Goal: Task Accomplishment & Management: Use online tool/utility

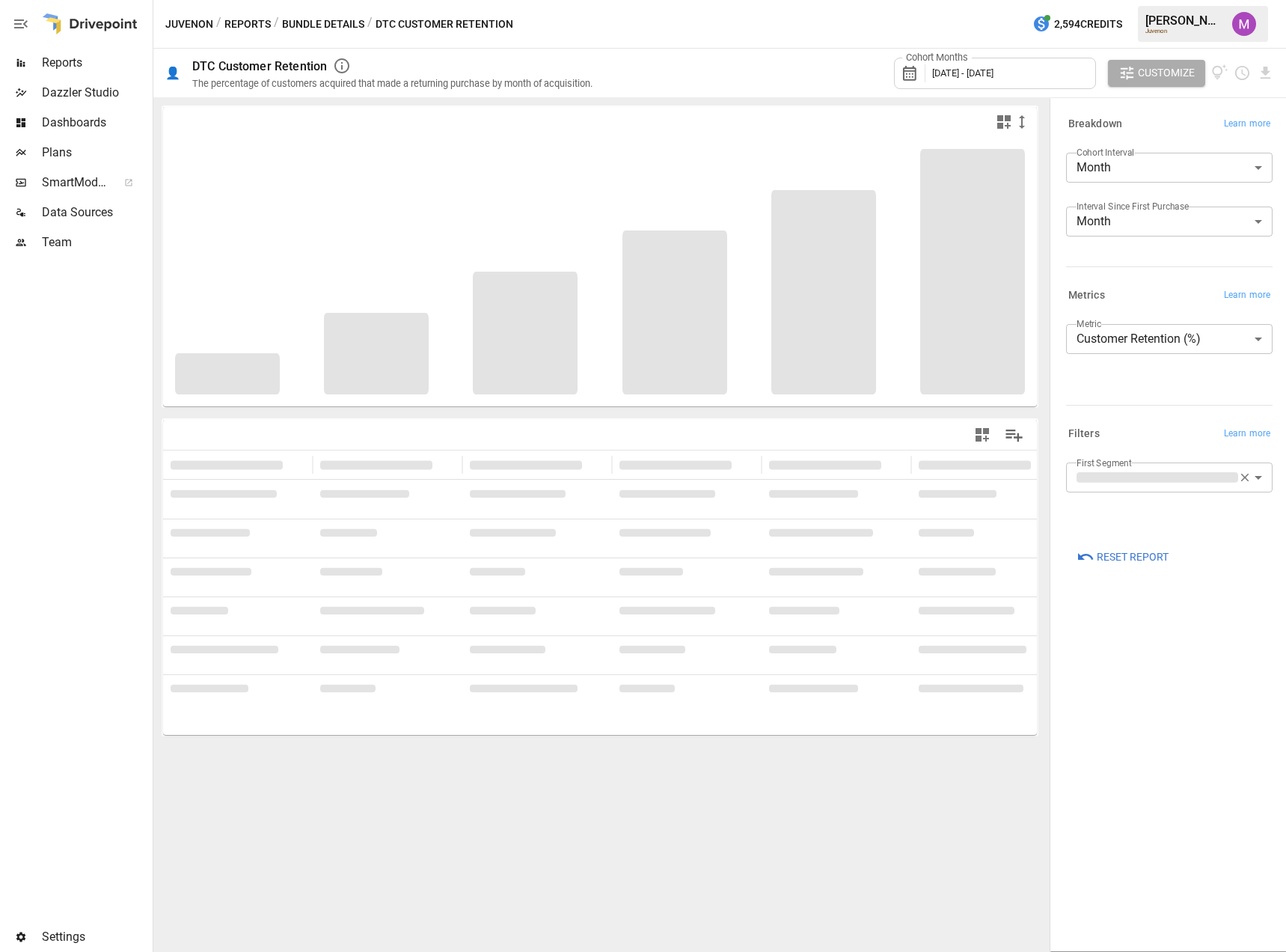
click at [1039, 65] on div "Cohort Months [DATE] - [DATE]" at bounding box center [995, 73] width 202 height 31
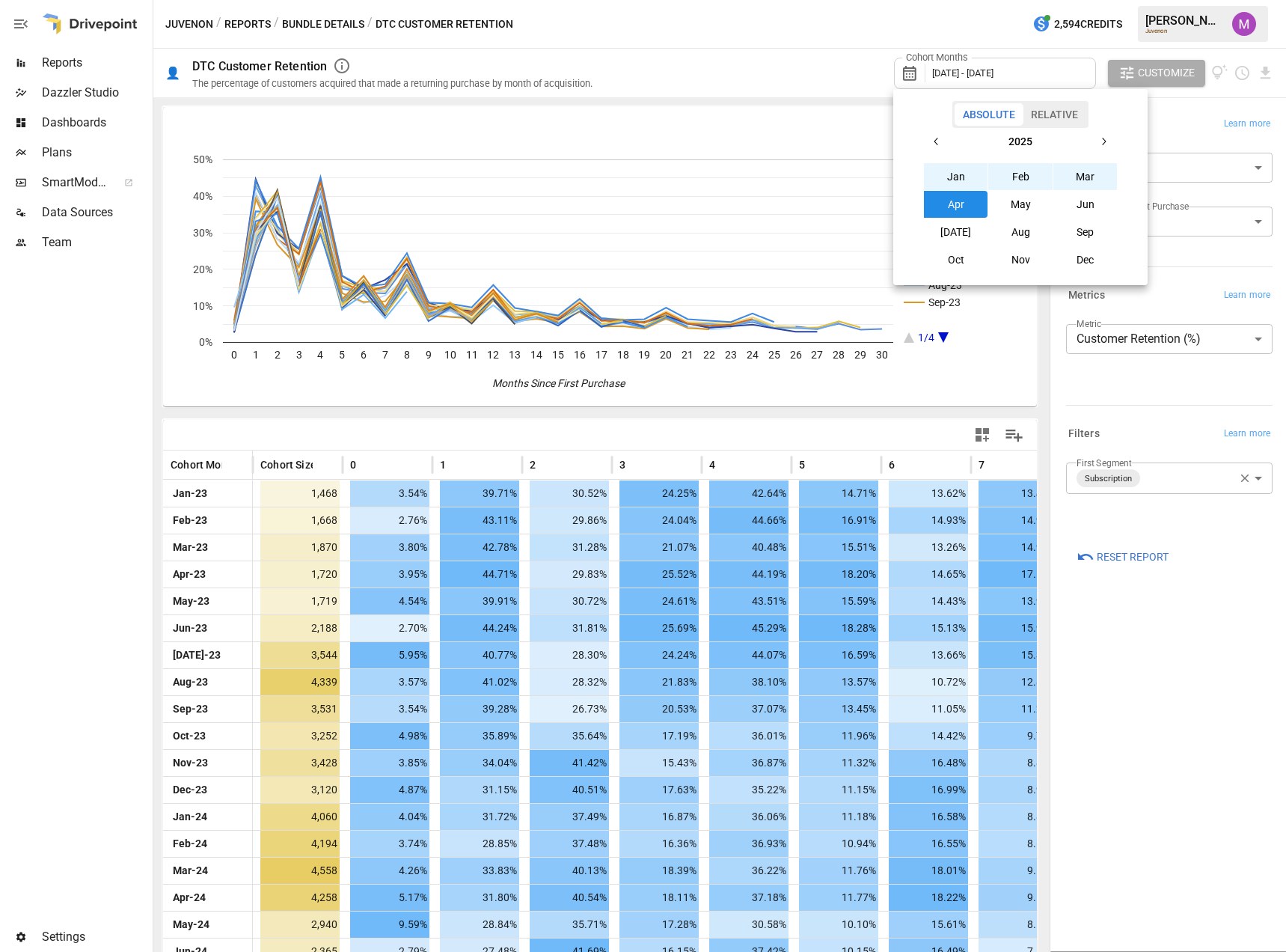
click at [930, 142] on button "button" at bounding box center [937, 141] width 27 height 27
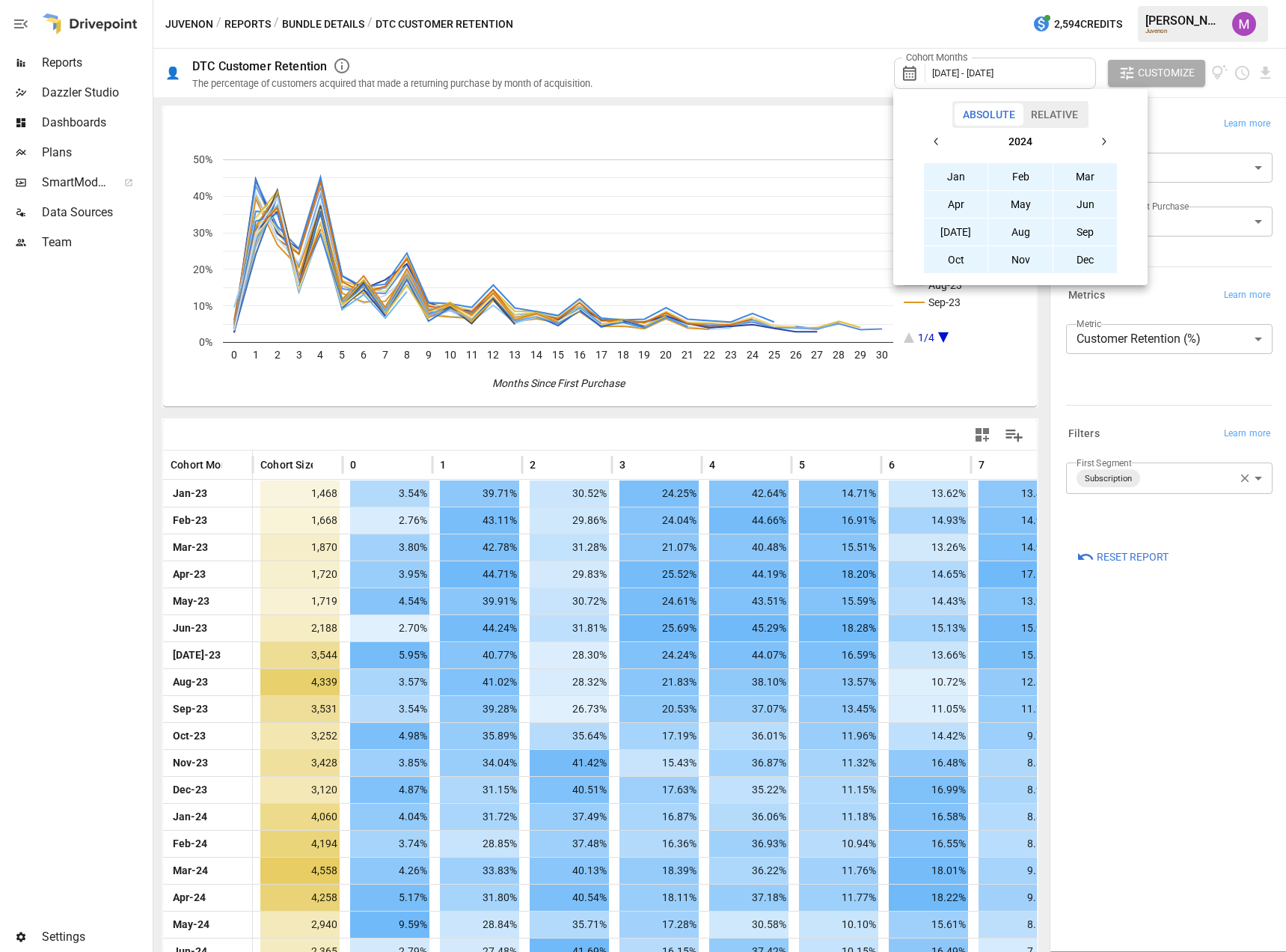
click at [930, 142] on button "button" at bounding box center [937, 141] width 27 height 27
click at [955, 179] on button "Jan" at bounding box center [956, 176] width 65 height 27
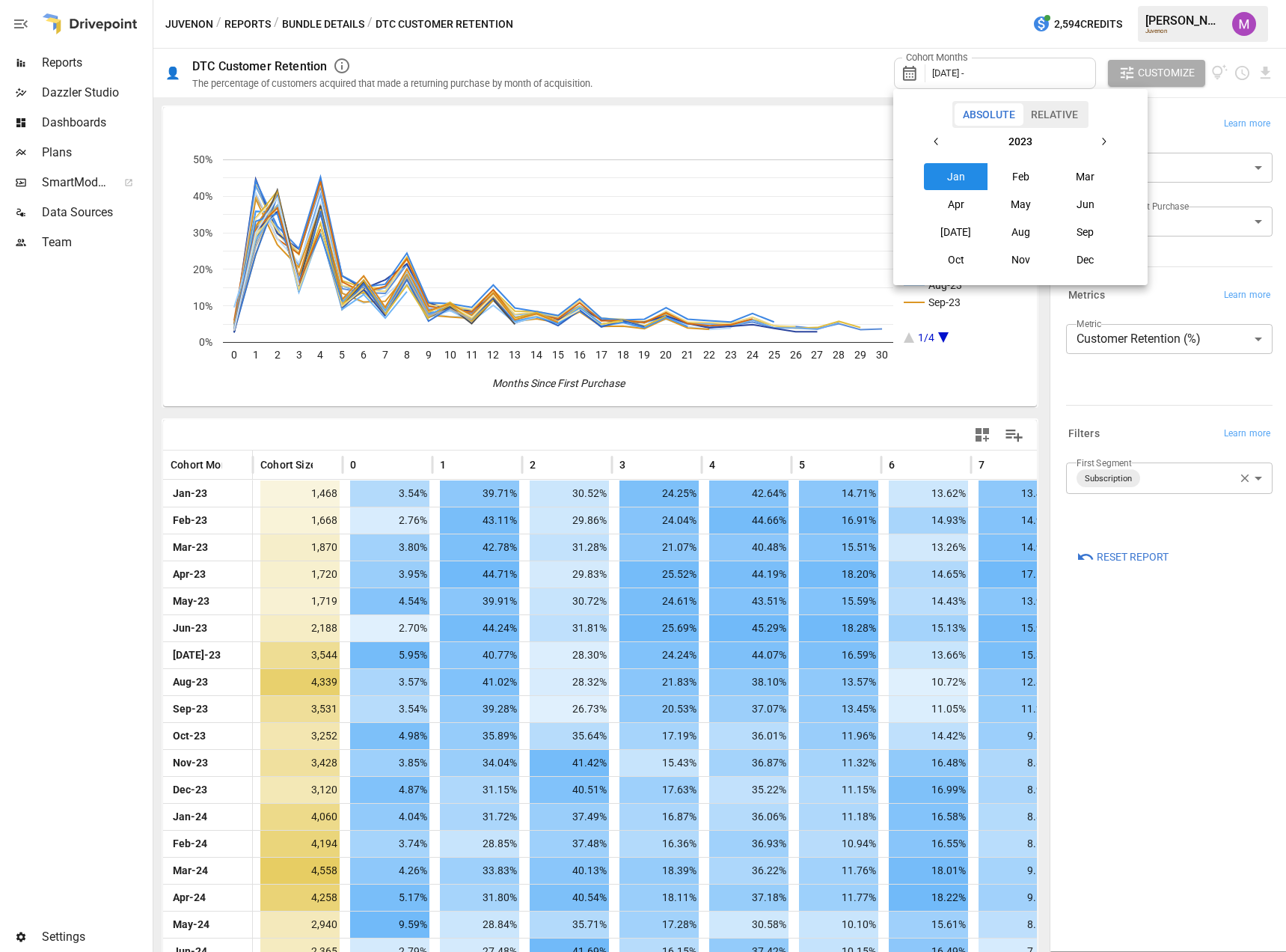
click at [1104, 143] on icon "button" at bounding box center [1104, 141] width 12 height 12
click at [944, 147] on button "button" at bounding box center [937, 141] width 27 height 27
click at [942, 235] on button "[DATE]" at bounding box center [956, 232] width 65 height 27
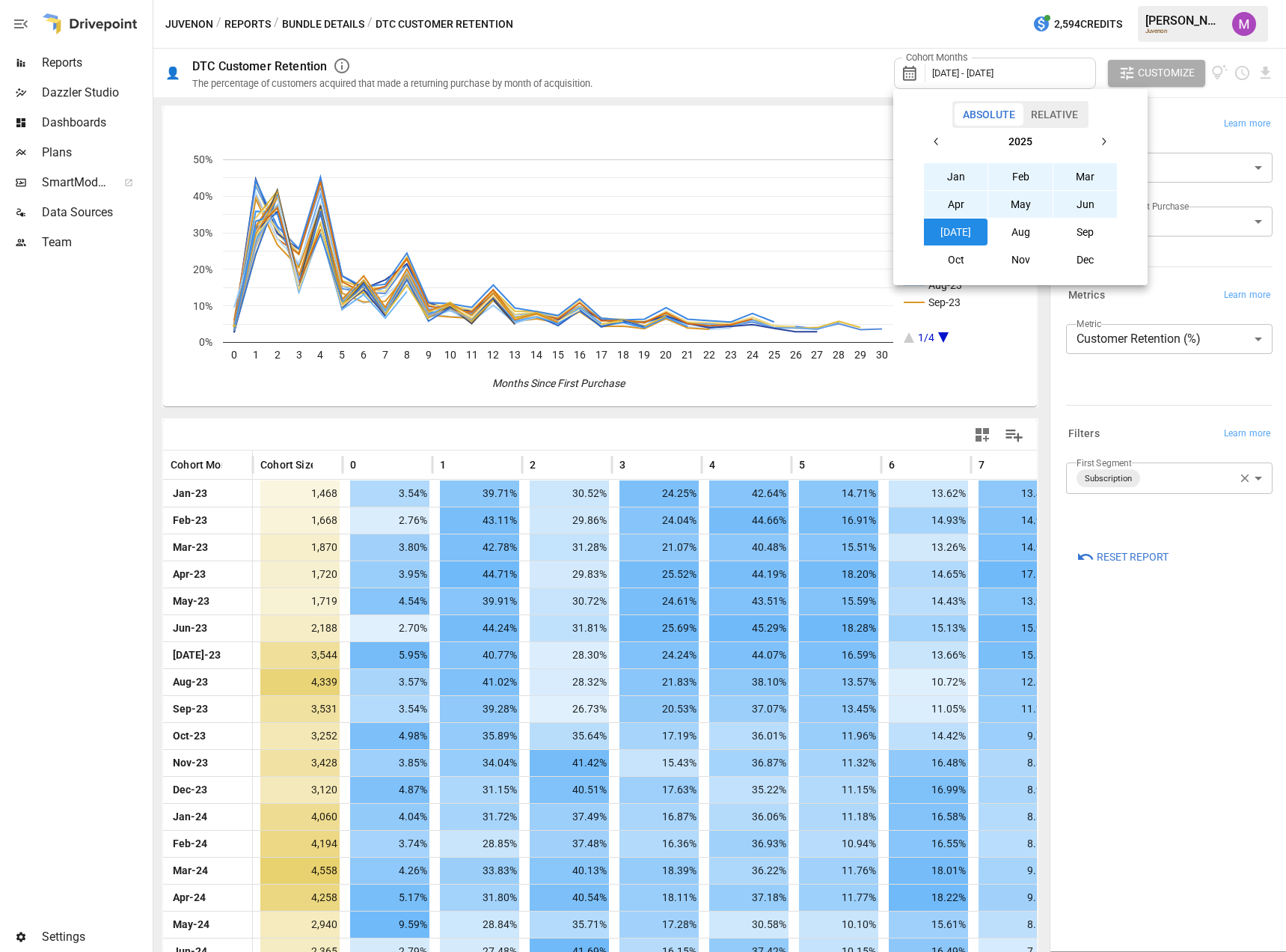
click at [916, 405] on div at bounding box center [643, 476] width 1286 height 952
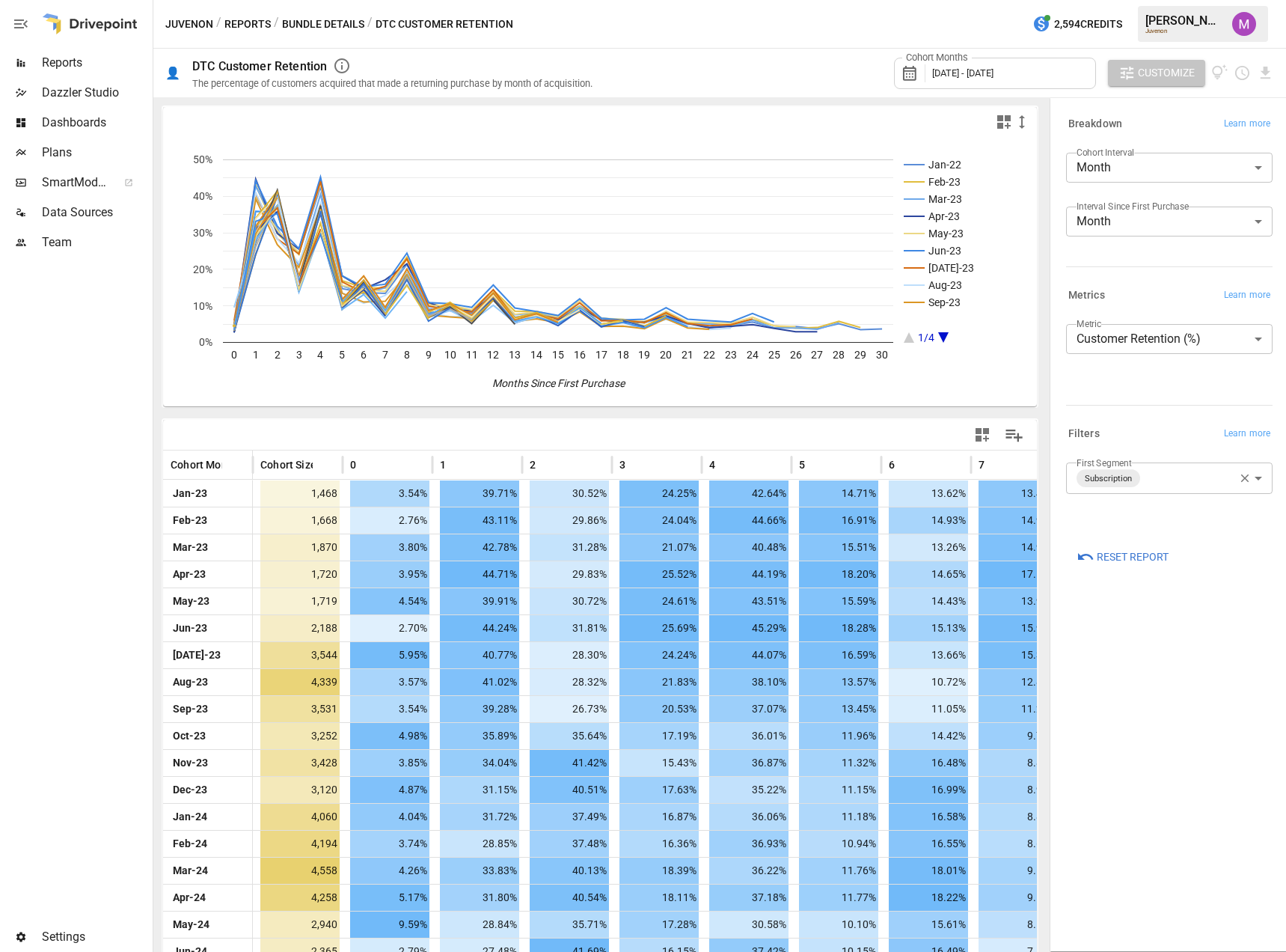
click at [1139, 72] on span "Customize" at bounding box center [1166, 73] width 57 height 19
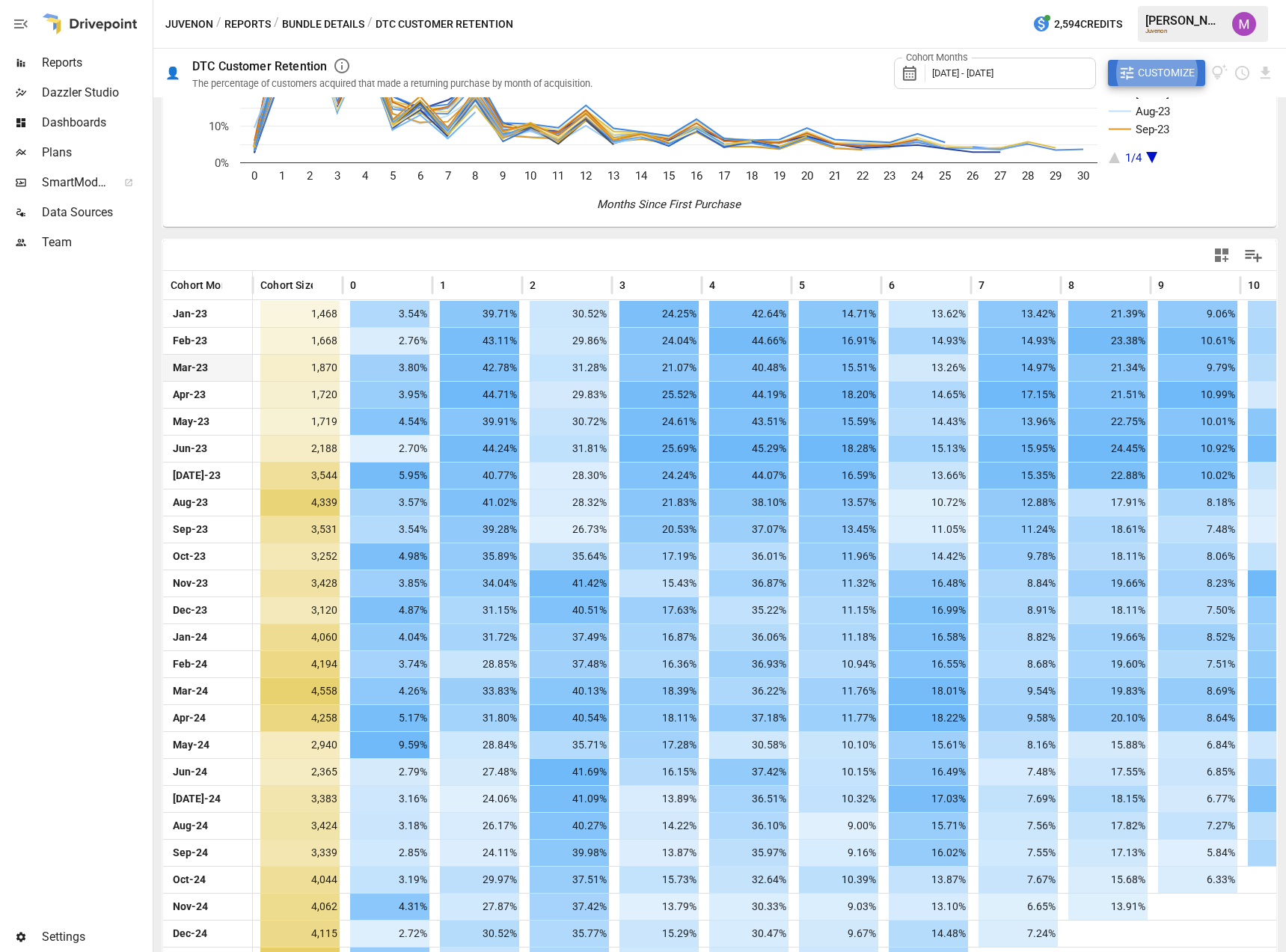
scroll to position [187, 0]
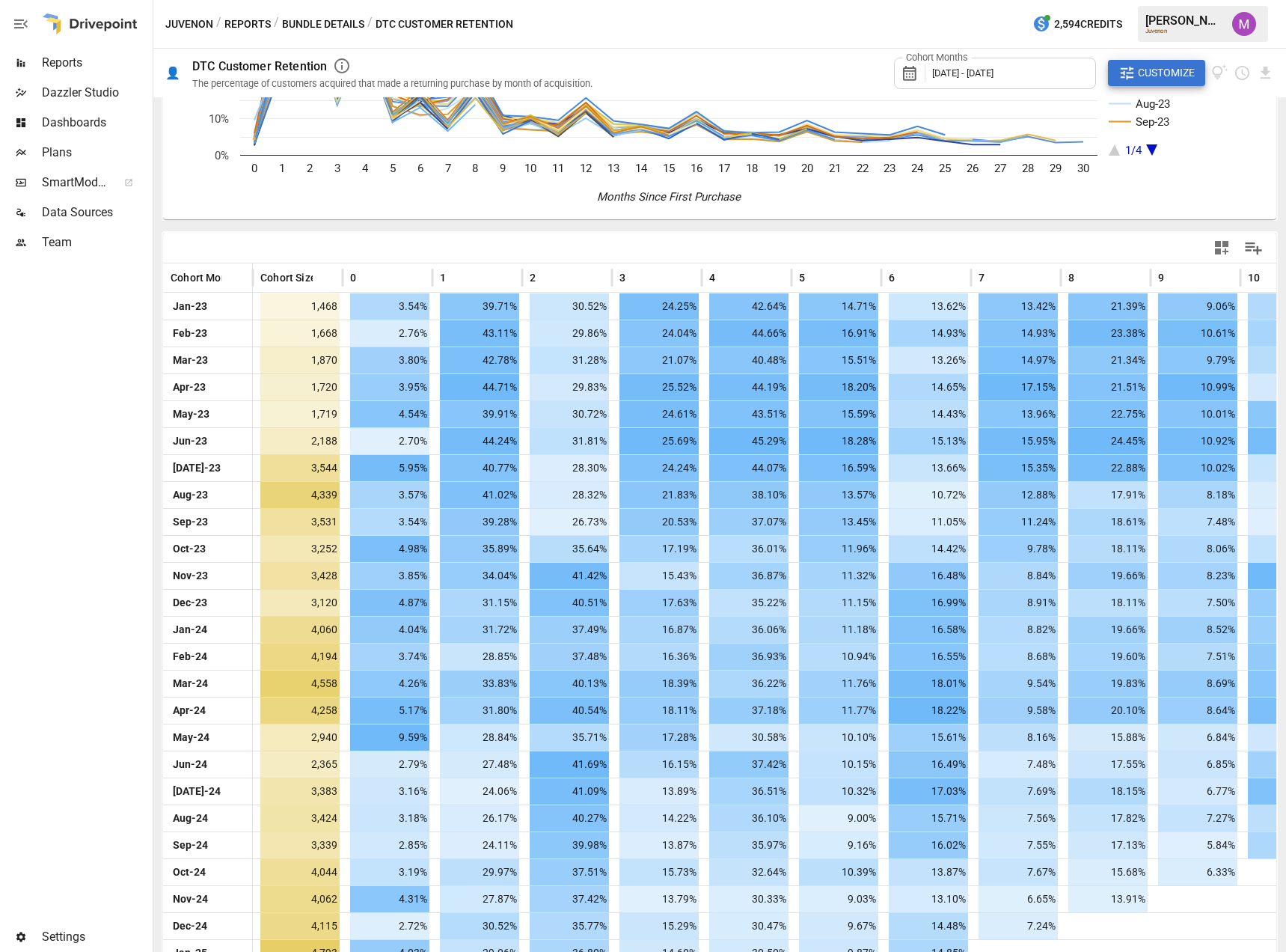
click at [23, 23] on icon "button" at bounding box center [20, 23] width 18 height 18
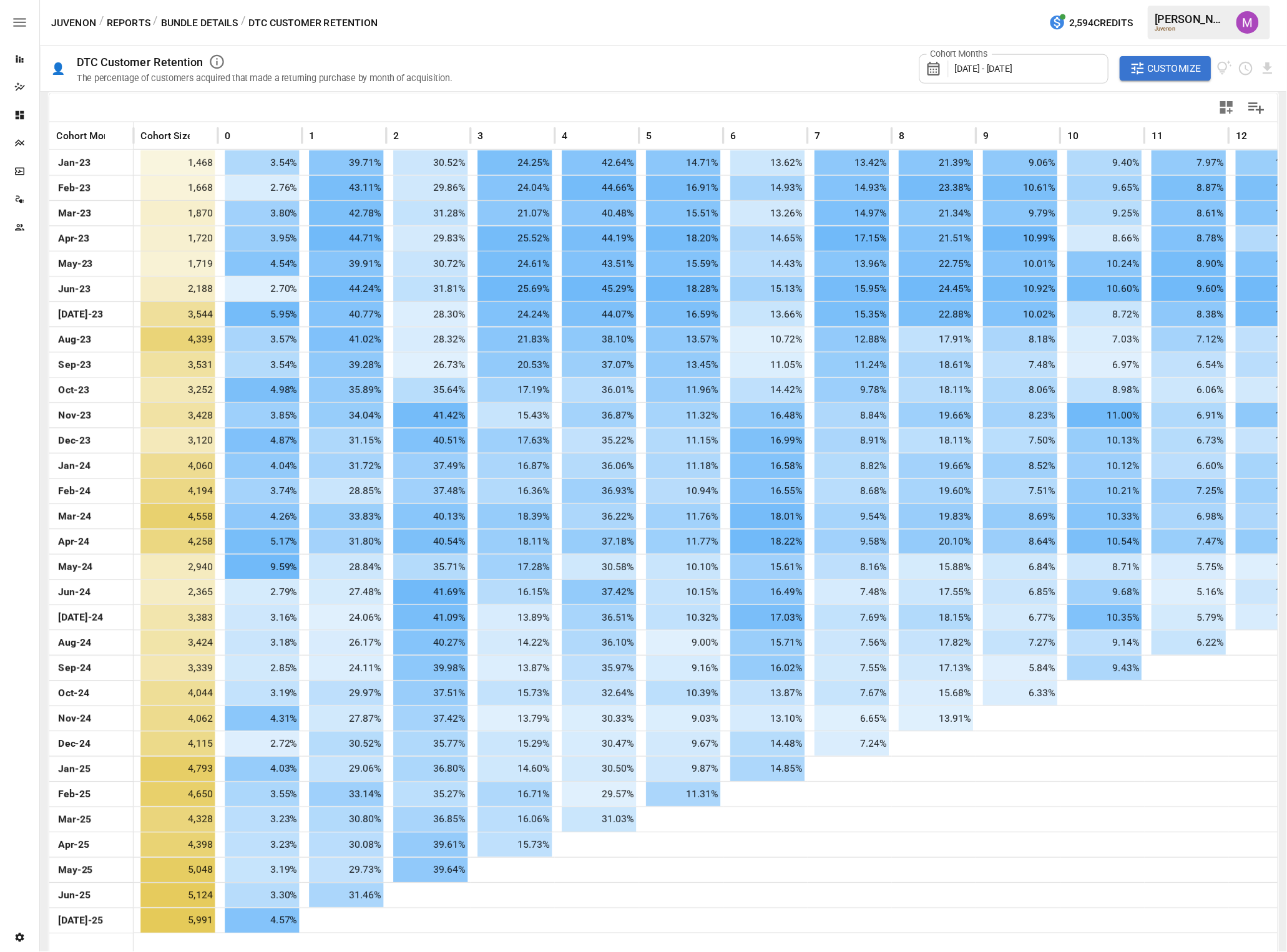
scroll to position [162, 0]
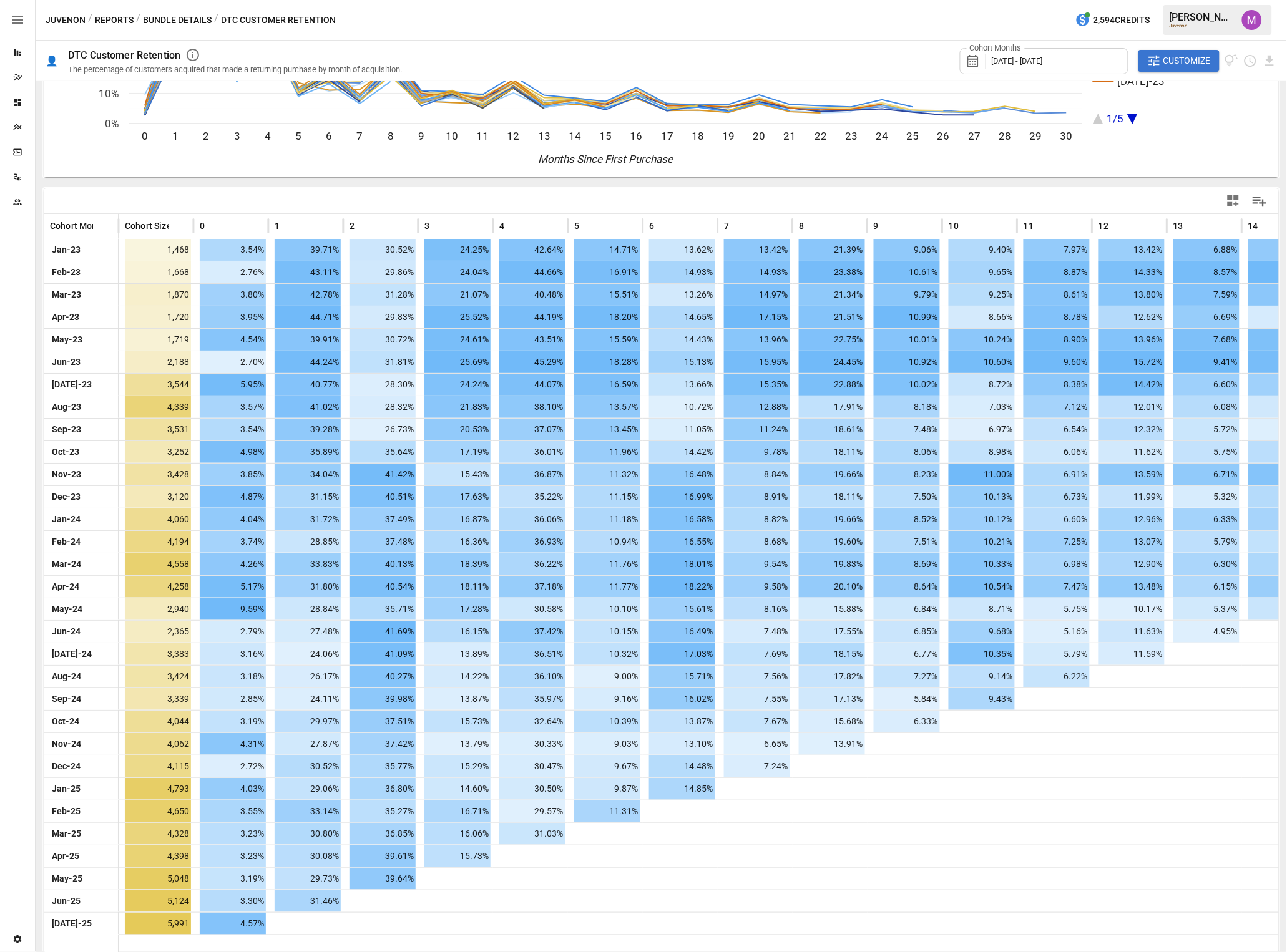
click at [919, 162] on rect "A chart." at bounding box center [605, 159] width 953 height 10
click at [1072, 53] on span "Customize" at bounding box center [1187, 61] width 47 height 16
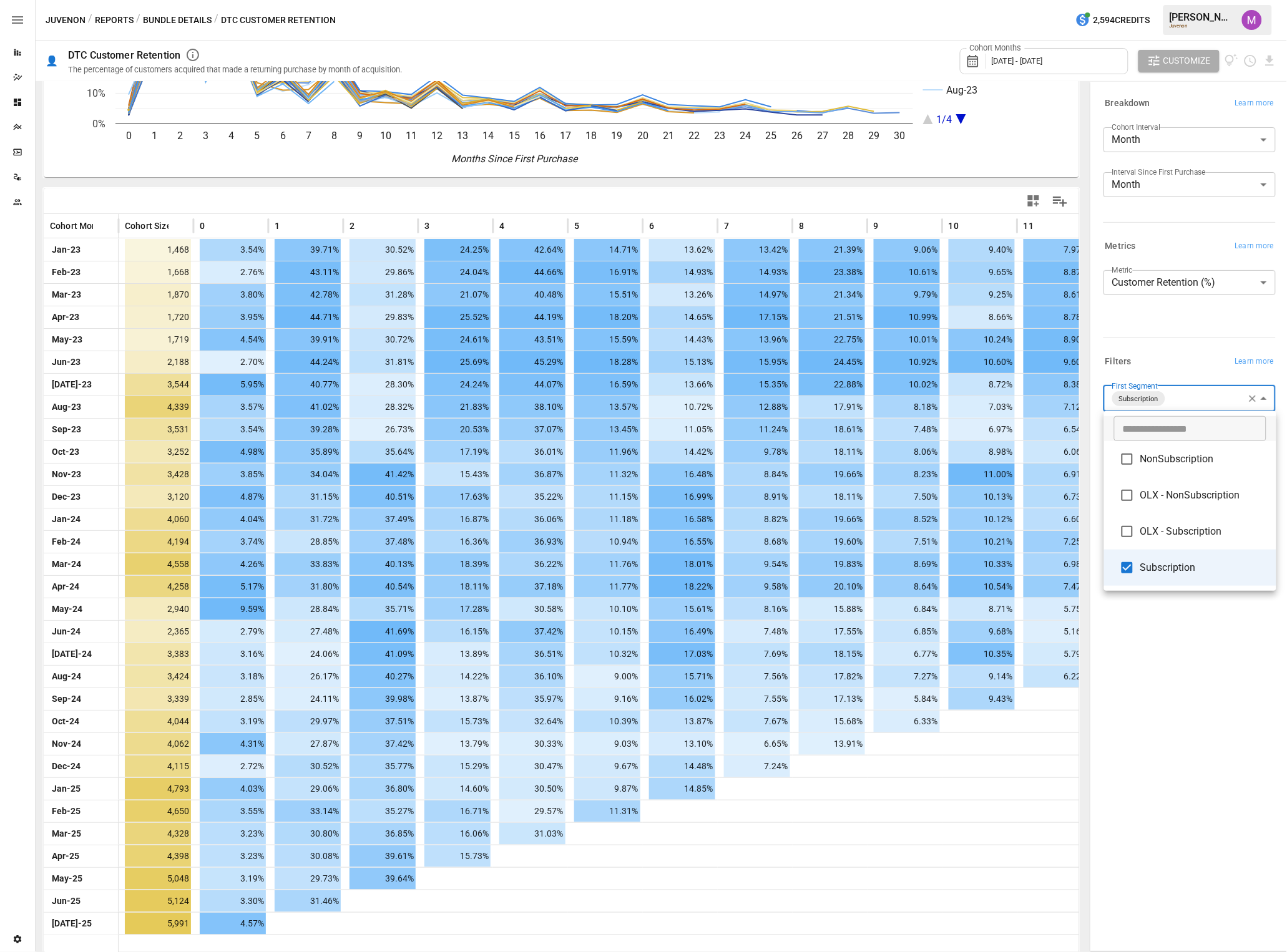
click at [1072, 0] on body "Reports Dazzler Studio Dashboards Plans SmartModel ™ Data Sources Team Settings…" at bounding box center [643, 0] width 1287 height 0
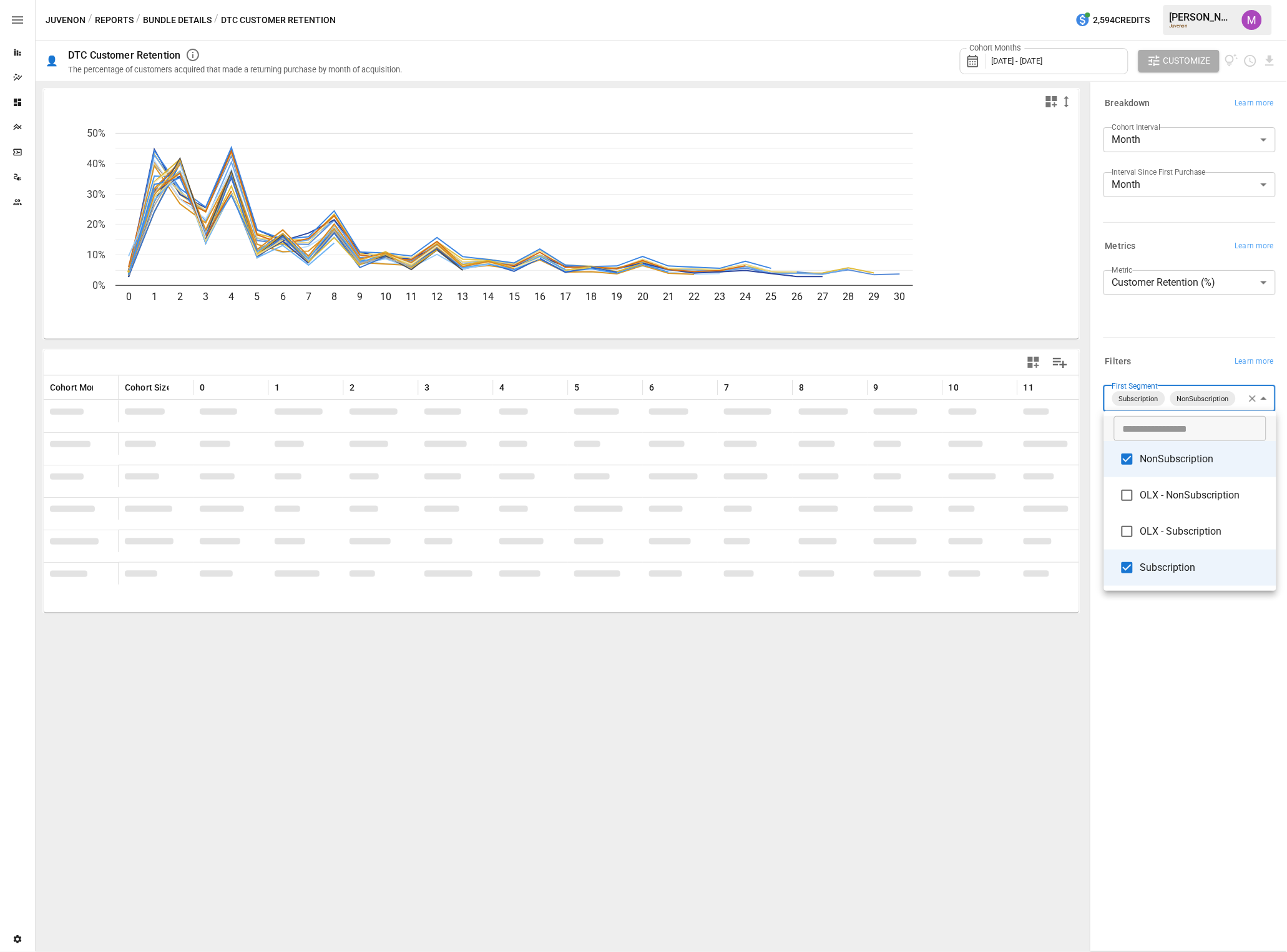
click at [1072, 713] on div at bounding box center [643, 476] width 1287 height 952
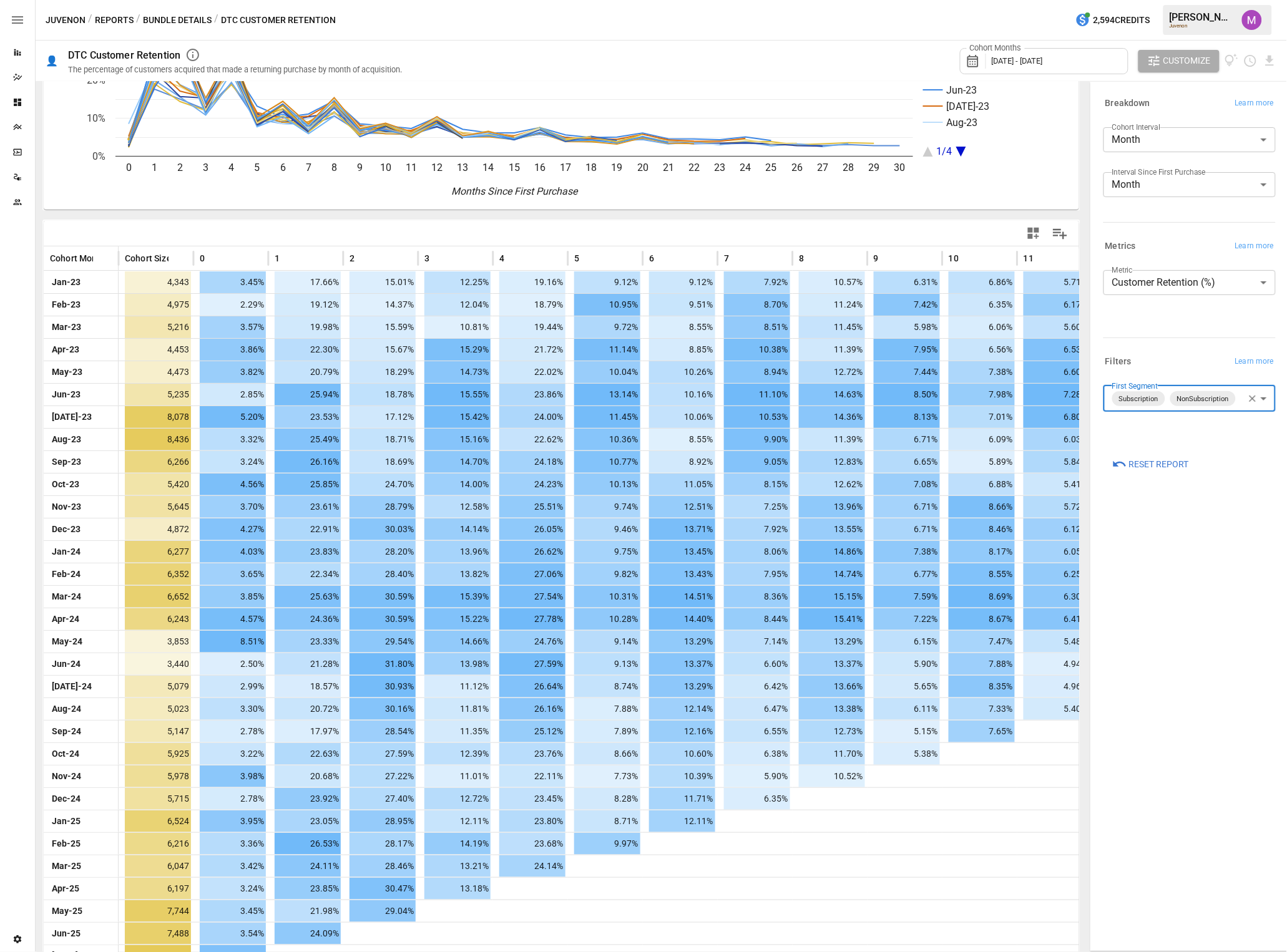
scroll to position [162, 0]
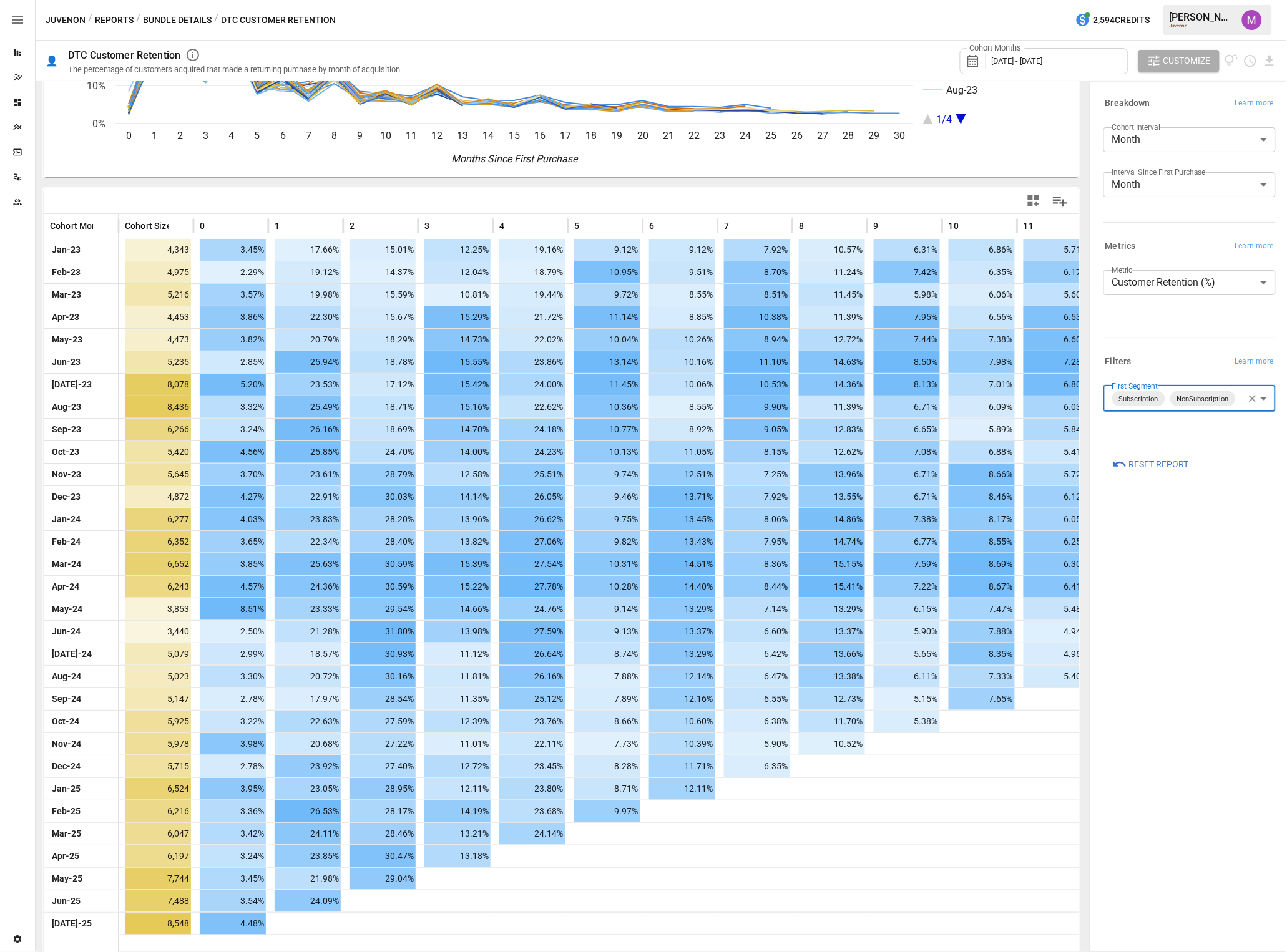
click at [1072, 49] on div "Cohort Months [DATE] - [DATE] Customize" at bounding box center [1118, 60] width 317 height 40
click at [1072, 60] on span "Customize" at bounding box center [1187, 61] width 47 height 16
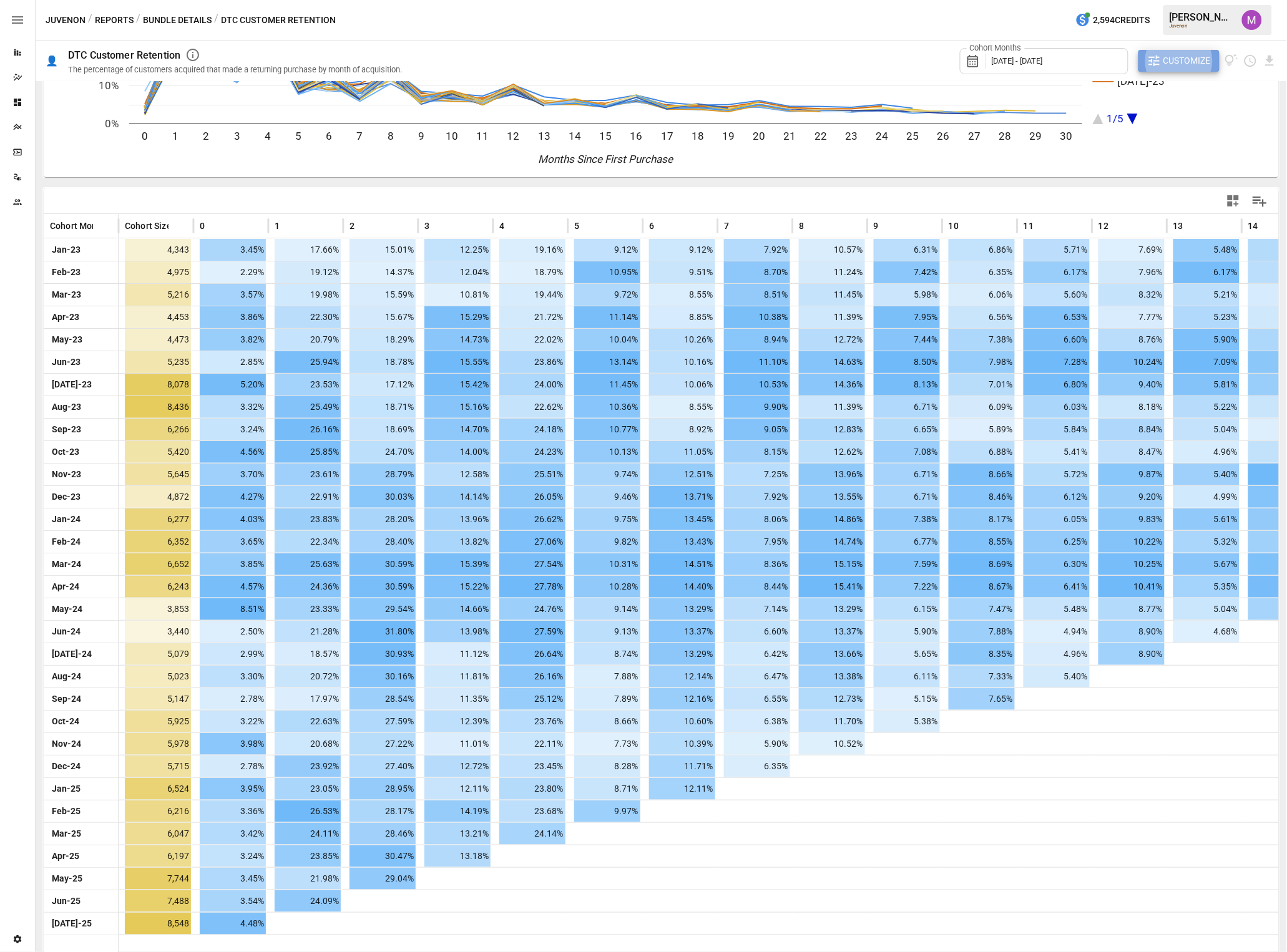
click at [1072, 60] on span "Customize" at bounding box center [1187, 61] width 47 height 16
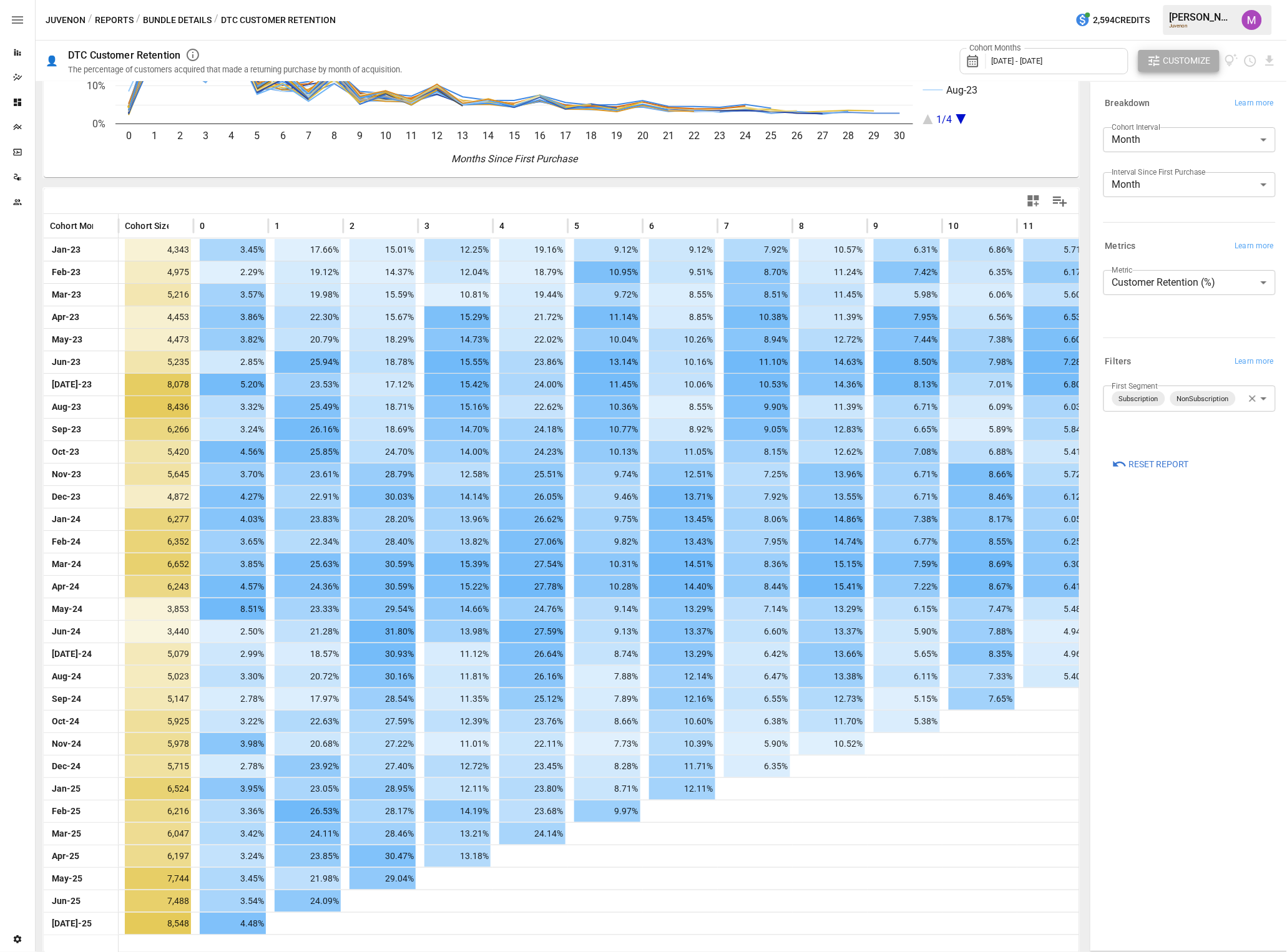
click at [1072, 0] on body "Reports Dazzler Studio Dashboards Plans SmartModel ™ Data Sources Team Settings…" at bounding box center [643, 0] width 1287 height 0
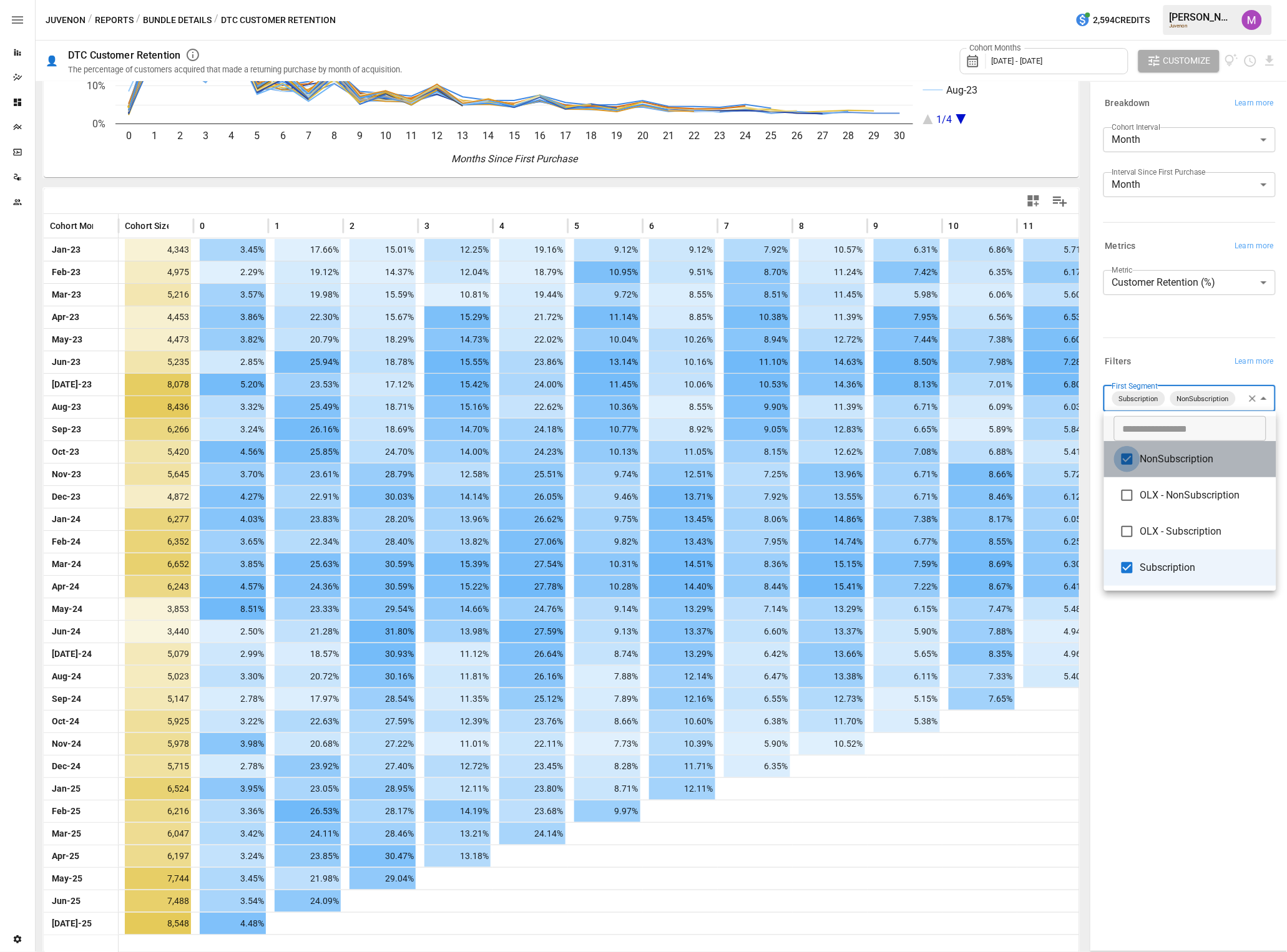
type input "**********"
click at [1072, 352] on div at bounding box center [643, 476] width 1287 height 952
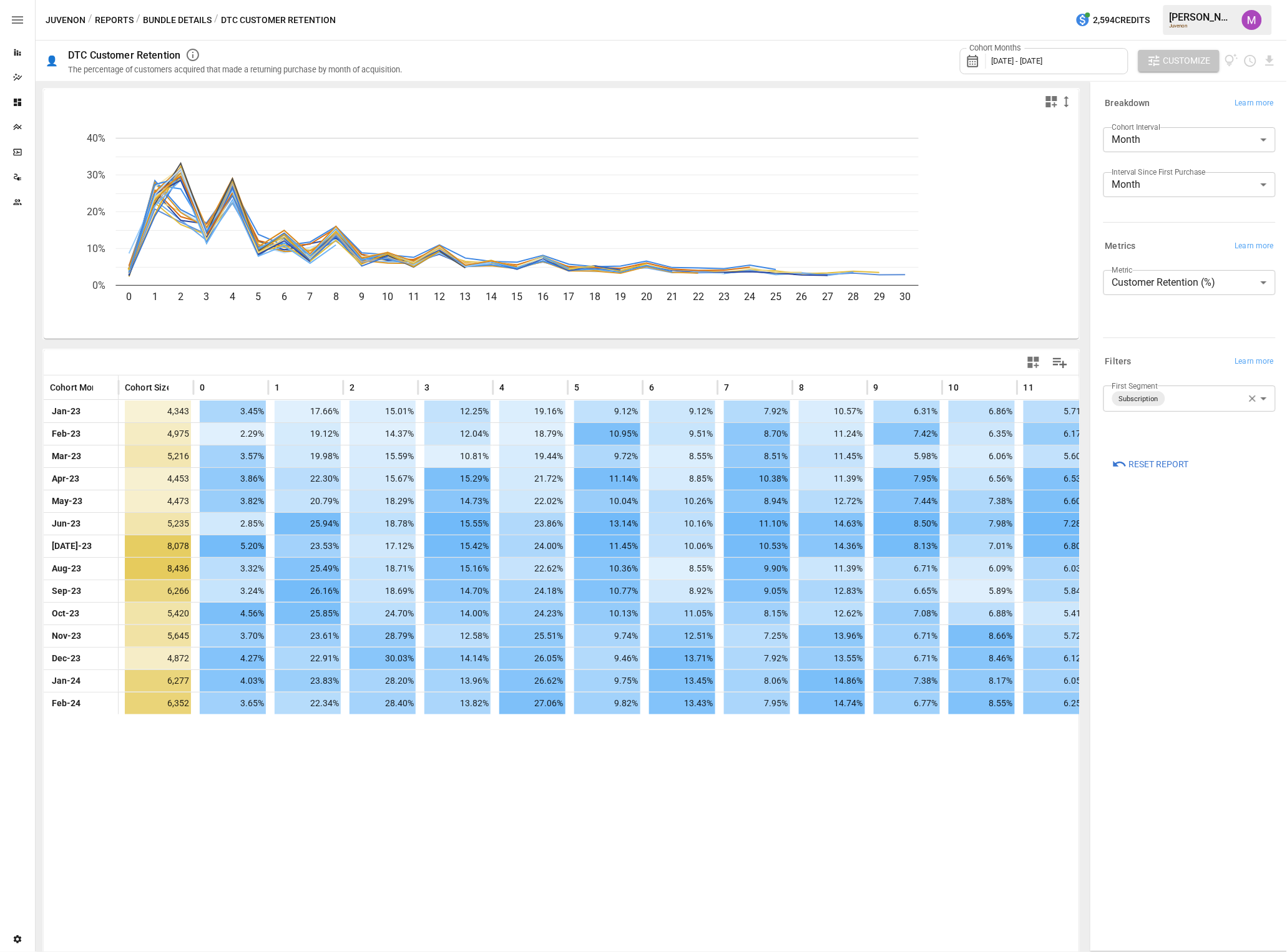
click at [1072, 60] on span "Customize" at bounding box center [1187, 61] width 47 height 16
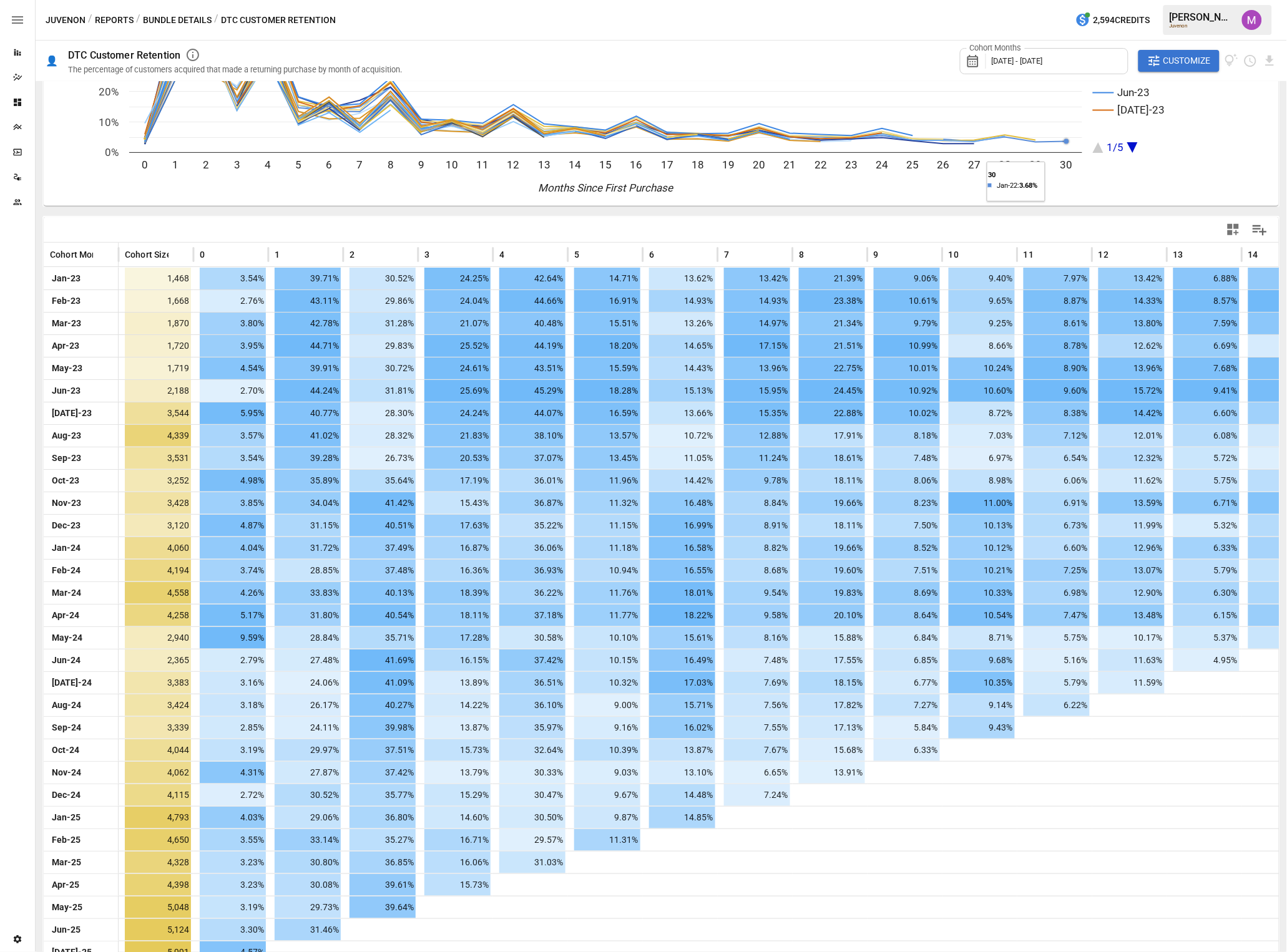
scroll to position [162, 0]
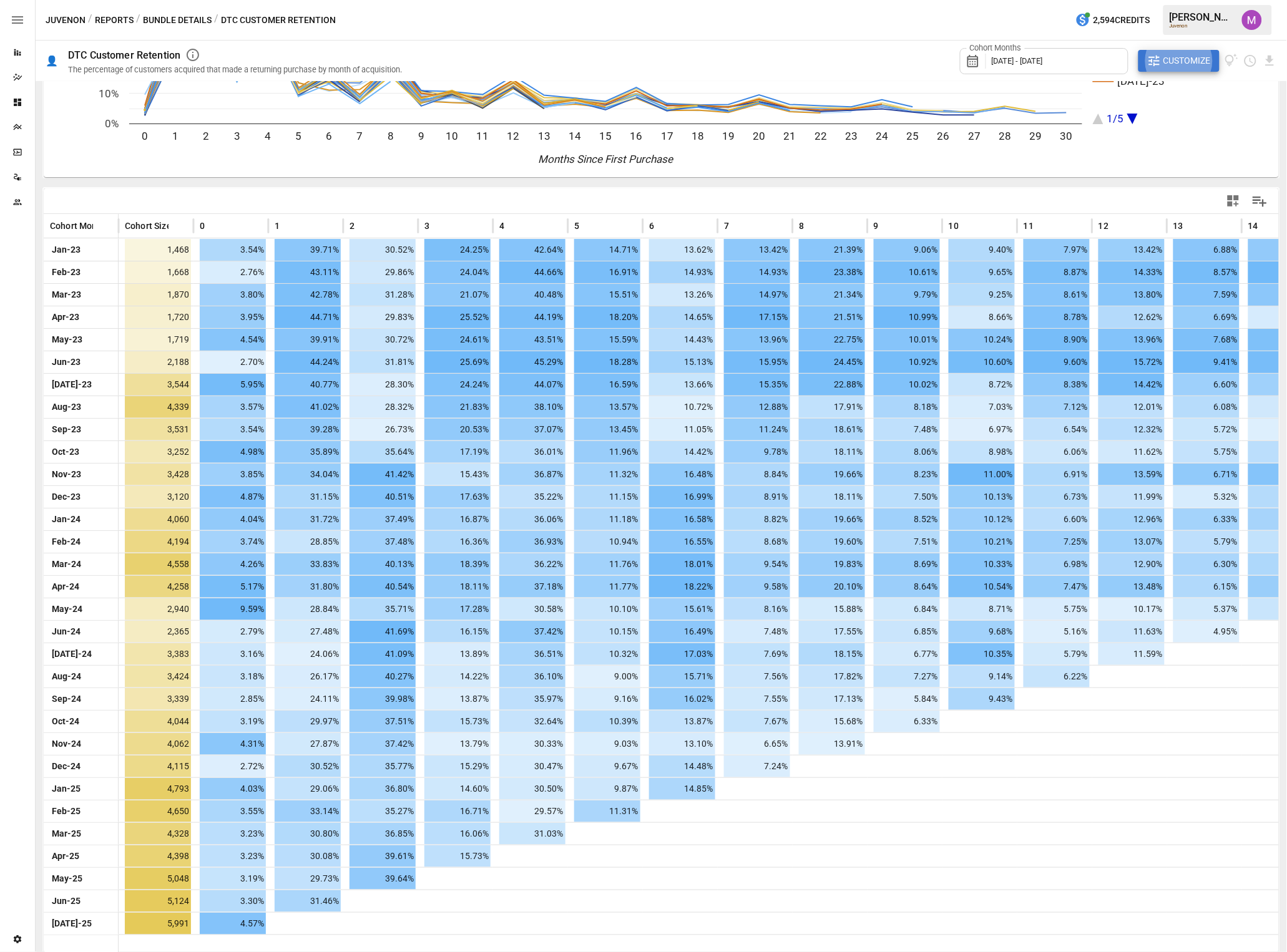
click at [1072, 57] on span "Customize" at bounding box center [1187, 61] width 47 height 16
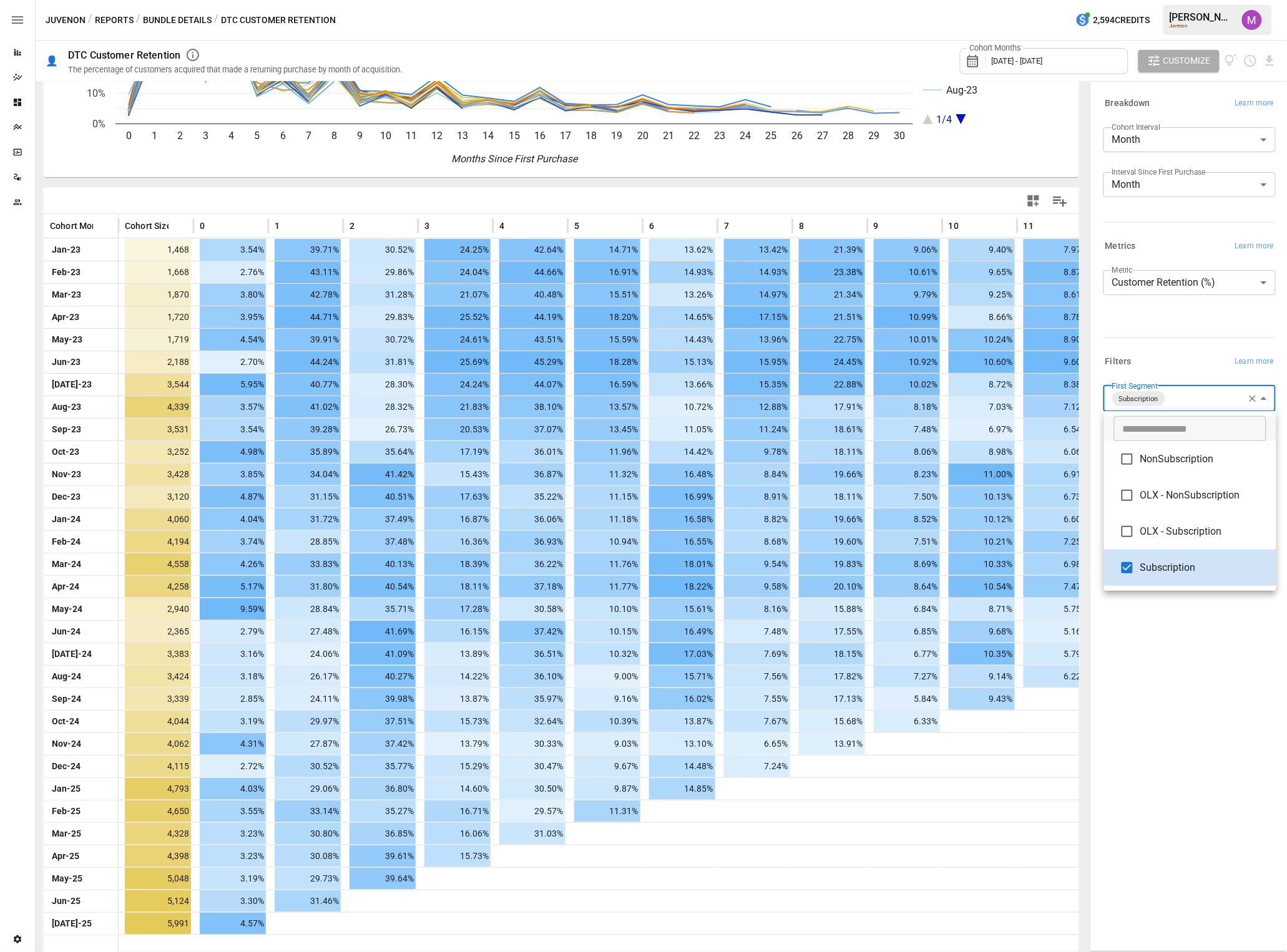
click at [1072, 0] on body "Reports Dazzler Studio Dashboards Plans SmartModel ™ Data Sources Team Settings…" at bounding box center [643, 0] width 1287 height 0
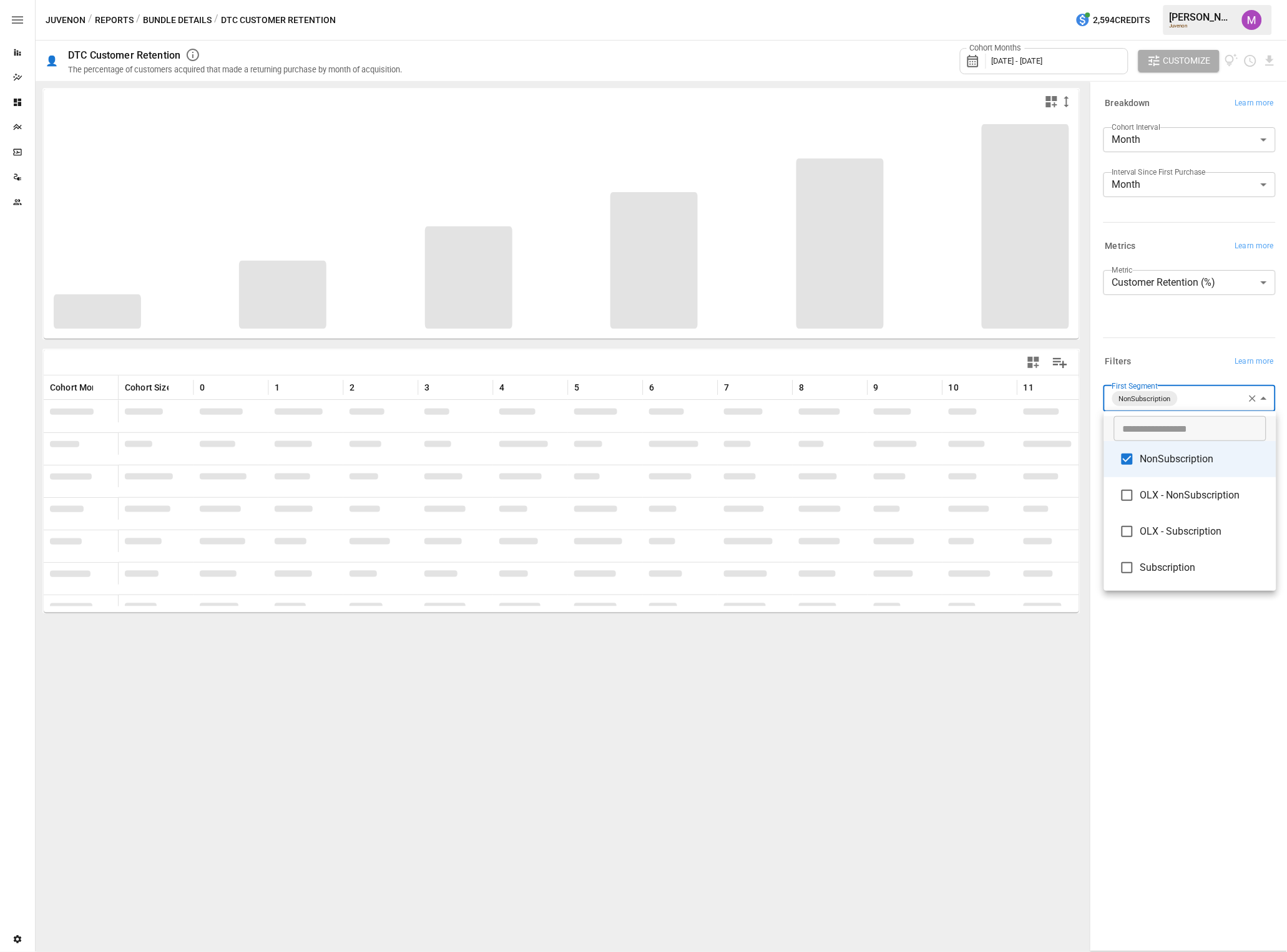
type input "**********"
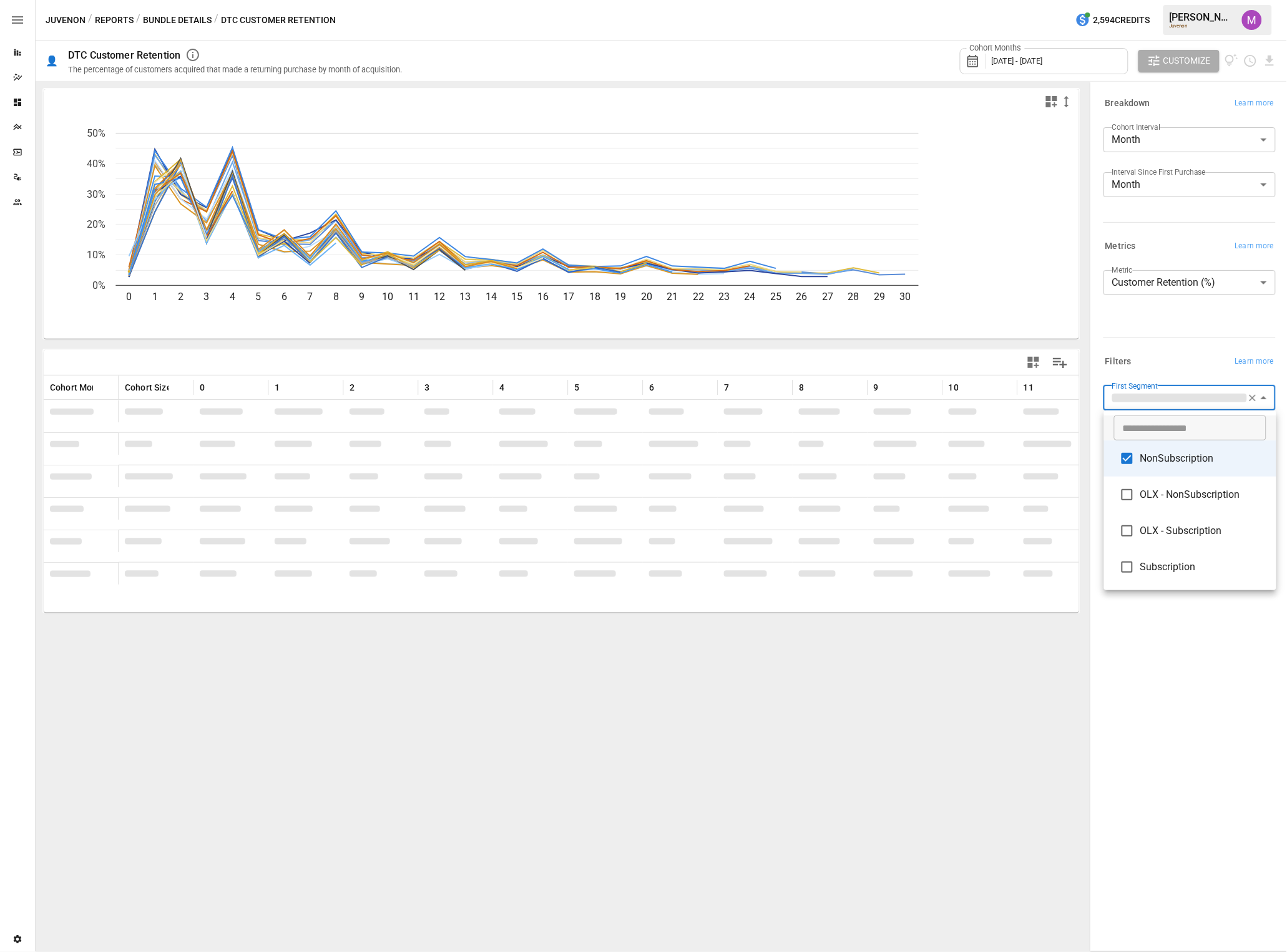
click at [1072, 734] on div at bounding box center [643, 476] width 1287 height 952
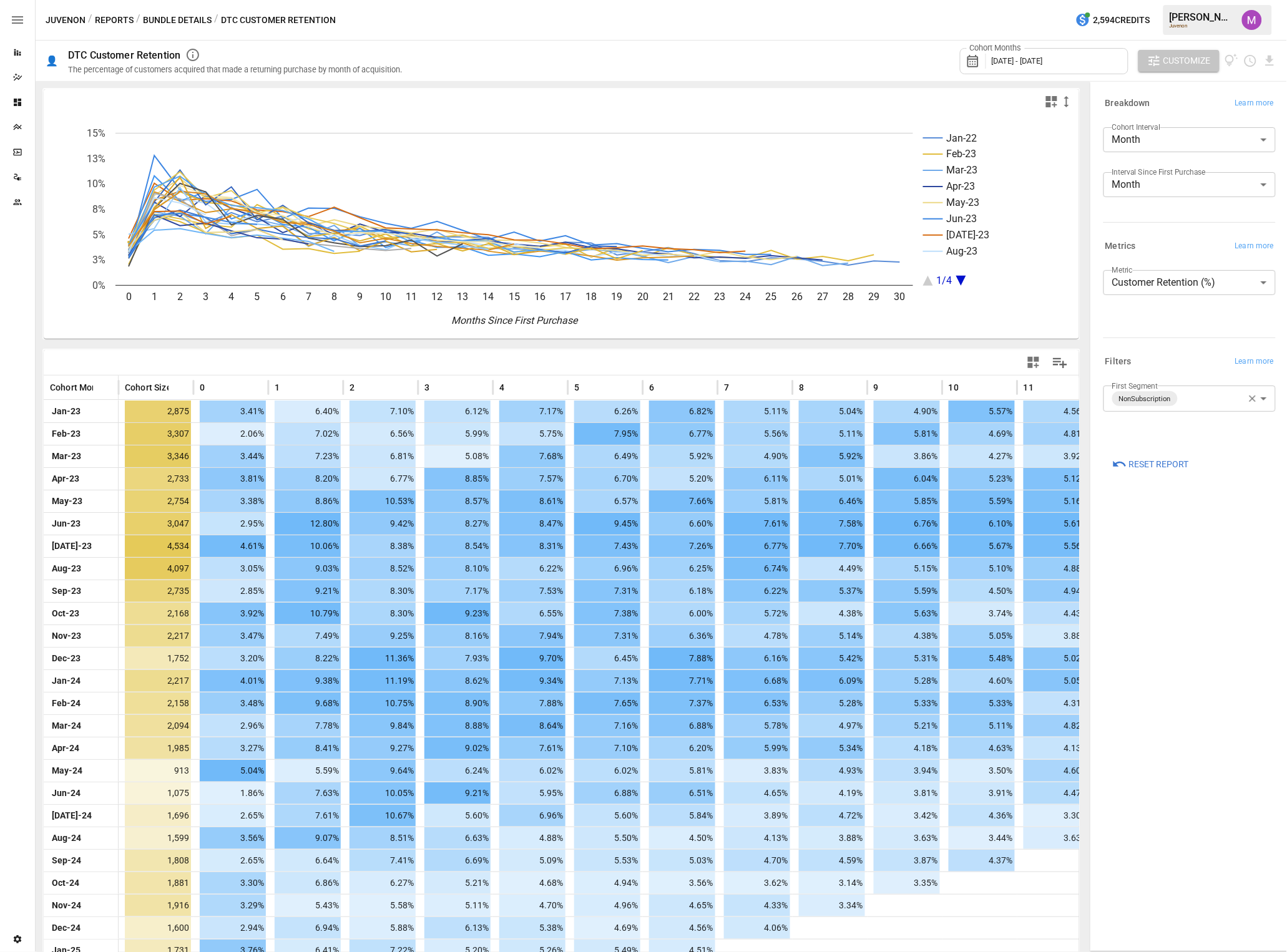
click at [1072, 57] on span "Customize" at bounding box center [1187, 61] width 47 height 16
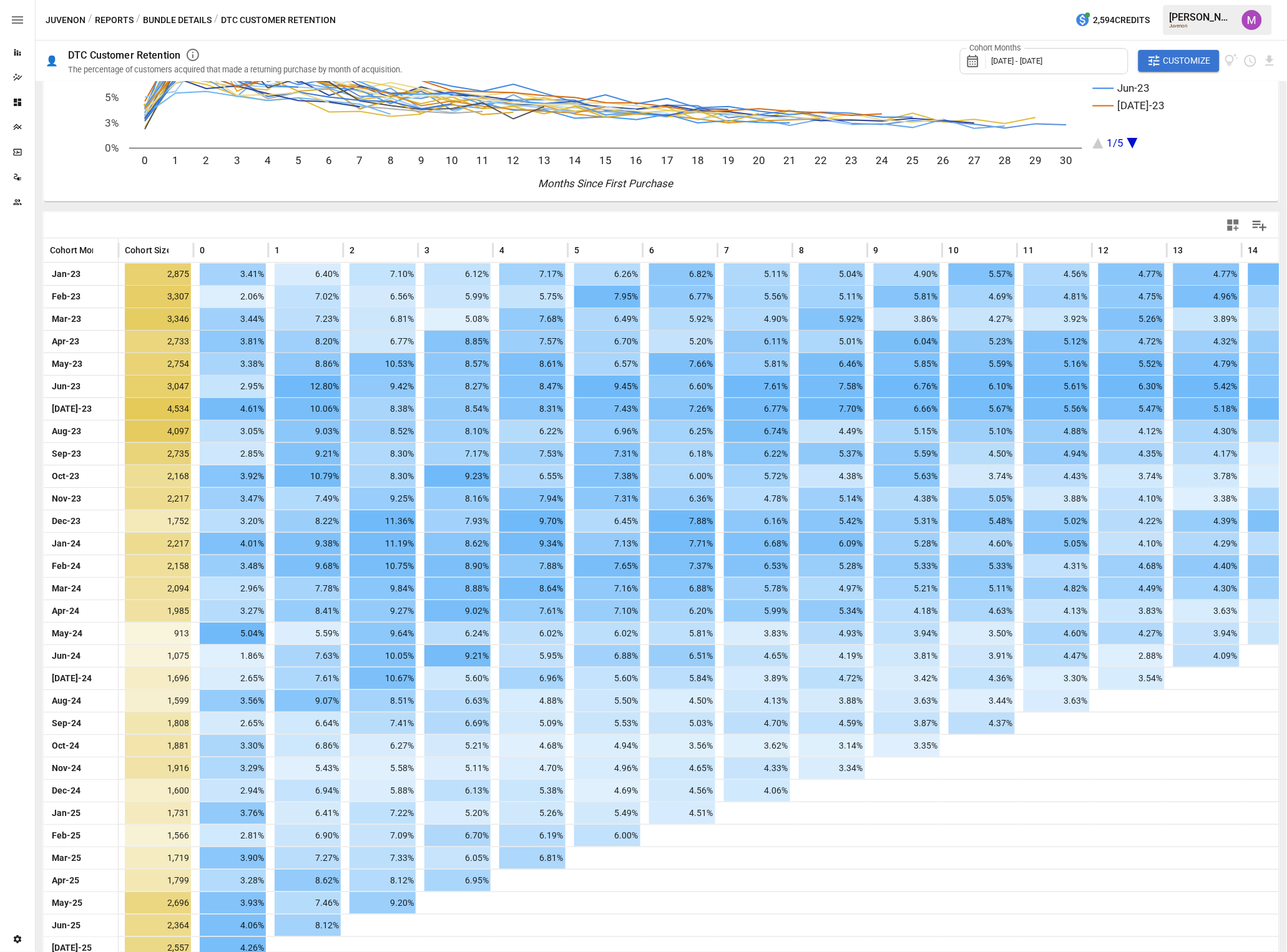
scroll to position [162, 0]
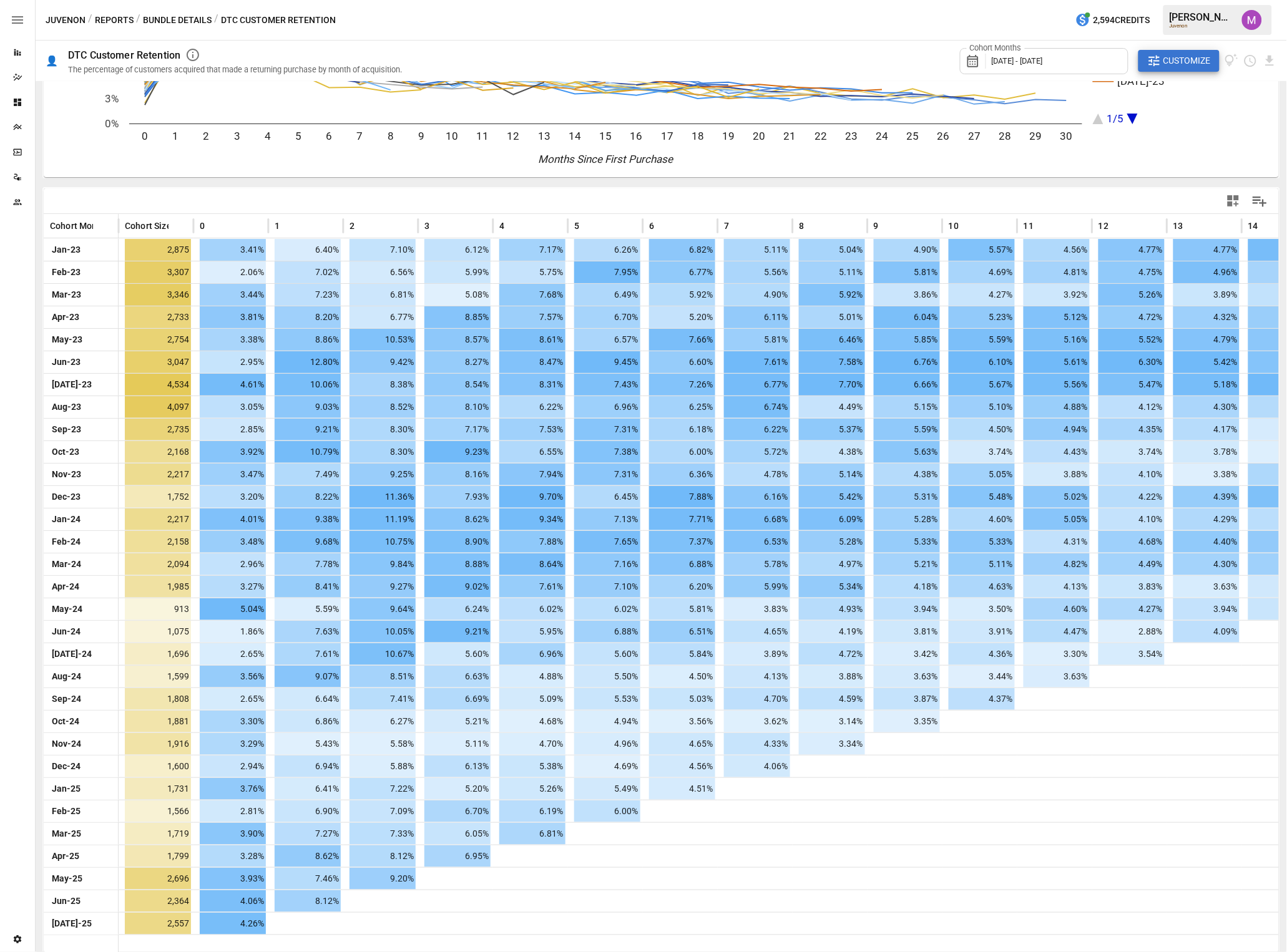
click at [1072, 61] on span "Customize" at bounding box center [1187, 61] width 47 height 16
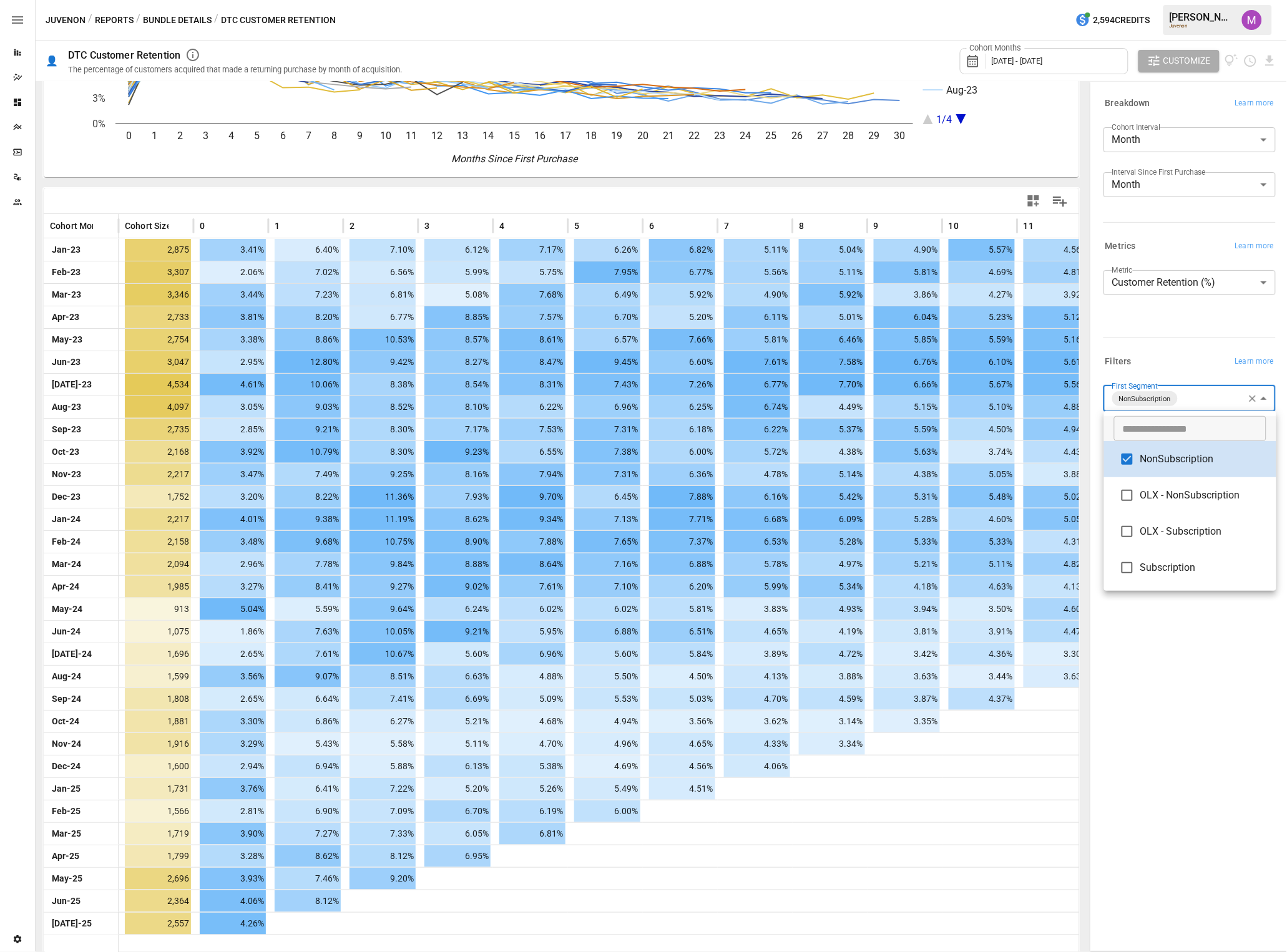
click at [1072, 0] on body "Reports Dazzler Studio Dashboards Plans SmartModel ™ Data Sources Team Settings…" at bounding box center [643, 0] width 1287 height 0
click at [1072, 536] on span "OLX - Subscription" at bounding box center [1203, 531] width 126 height 15
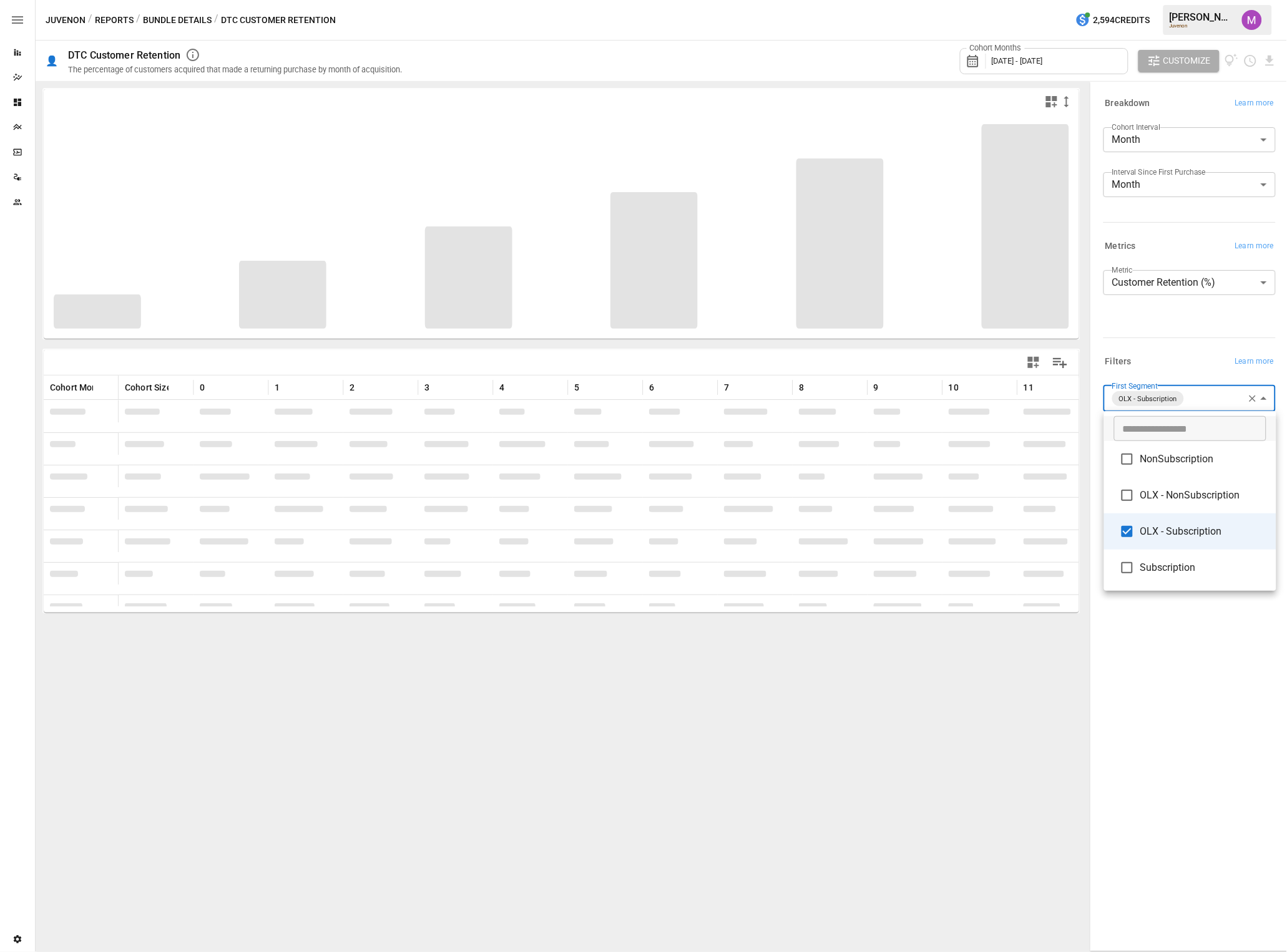
type input "**********"
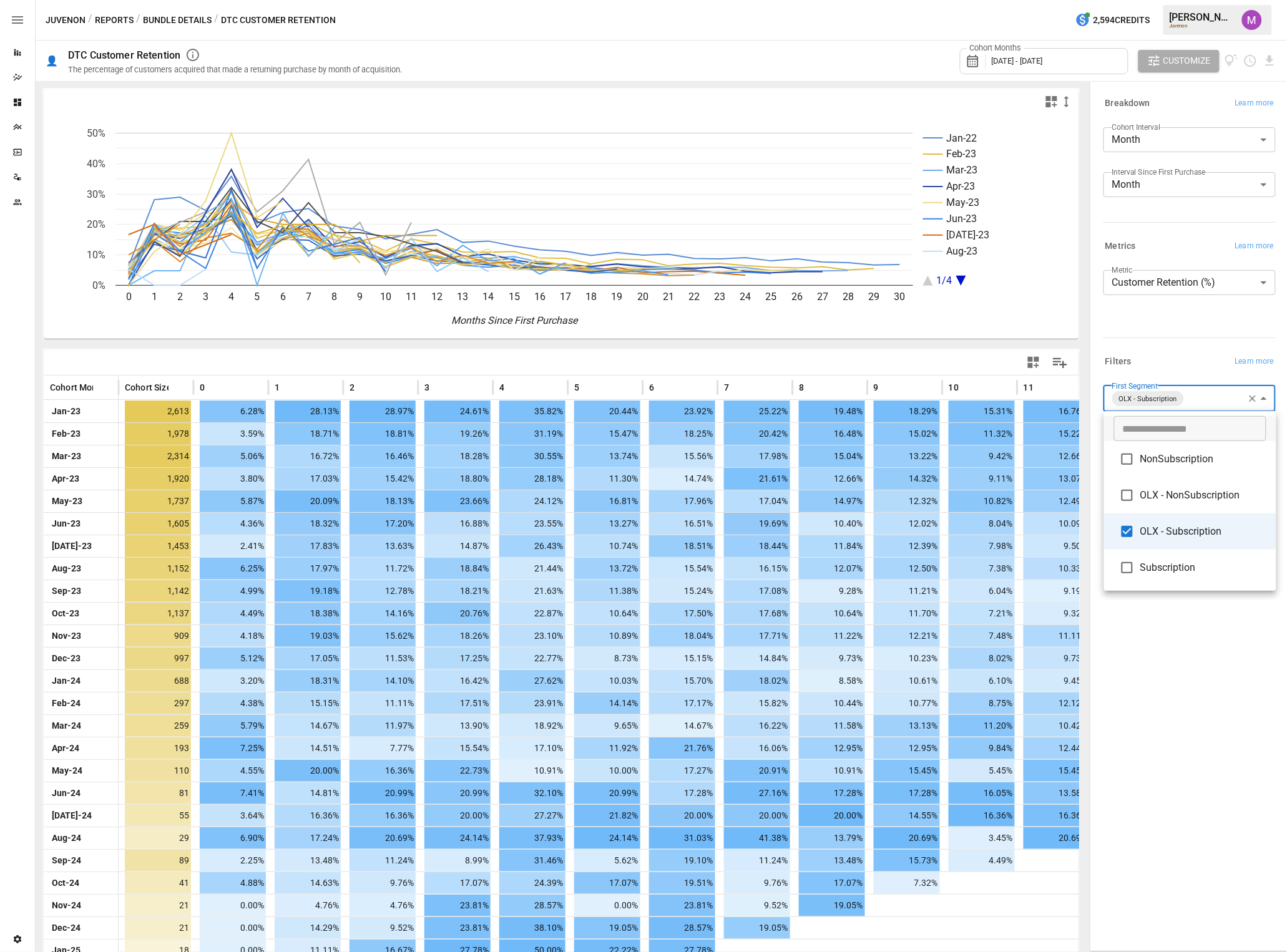
click at [1072, 63] on div at bounding box center [643, 476] width 1287 height 952
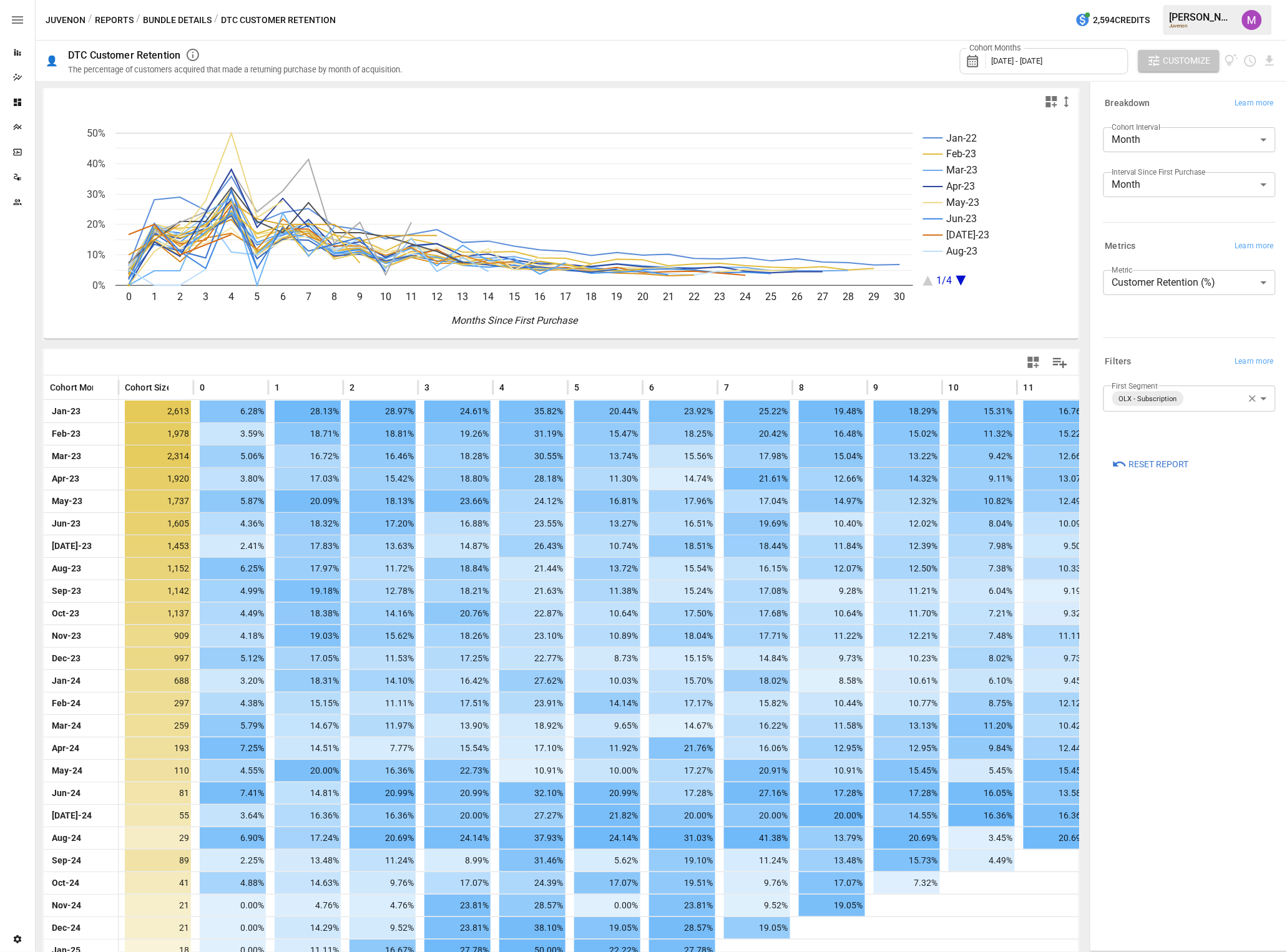
click at [1072, 58] on span "Customize" at bounding box center [1187, 61] width 47 height 16
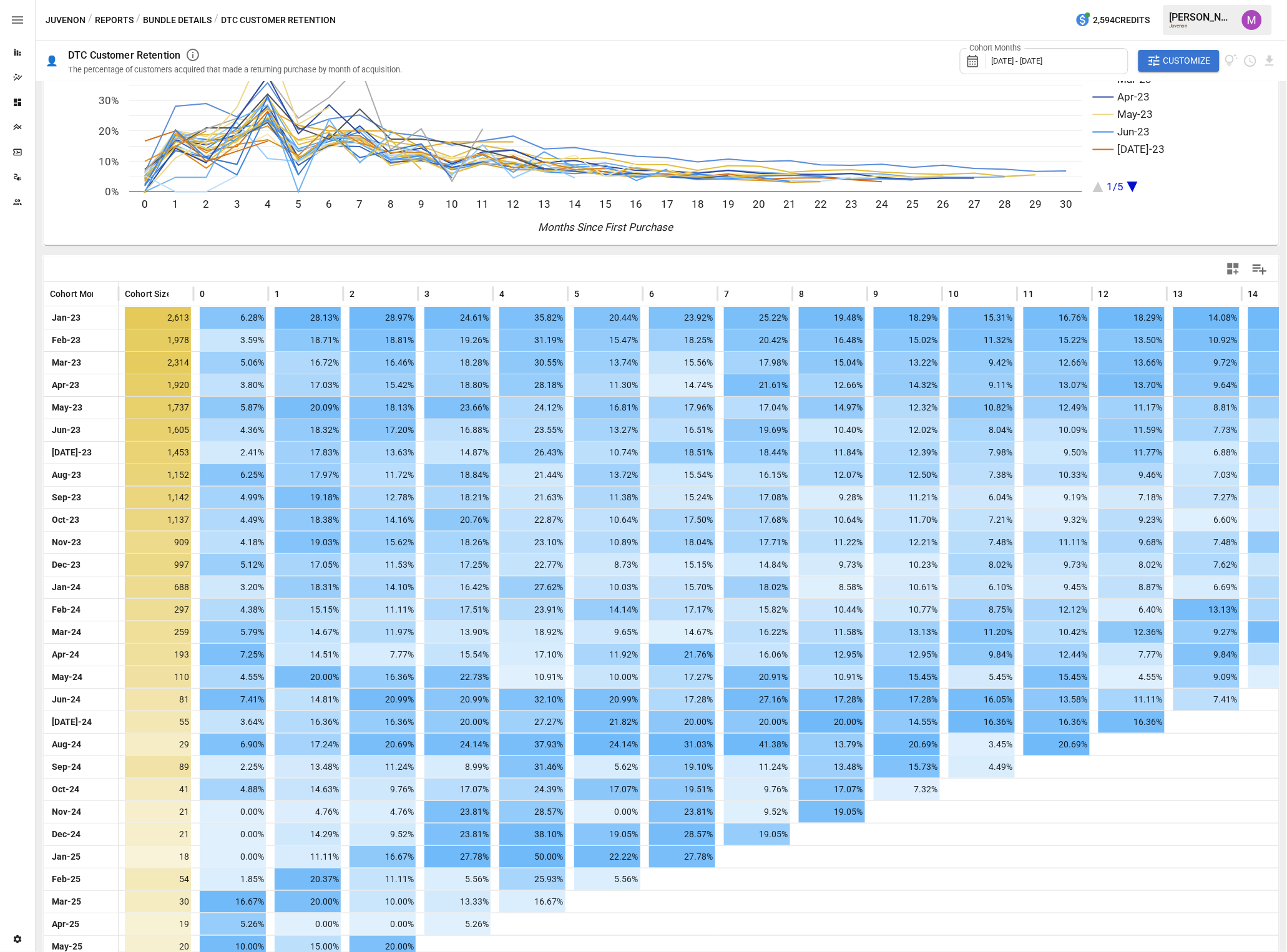
scroll to position [162, 0]
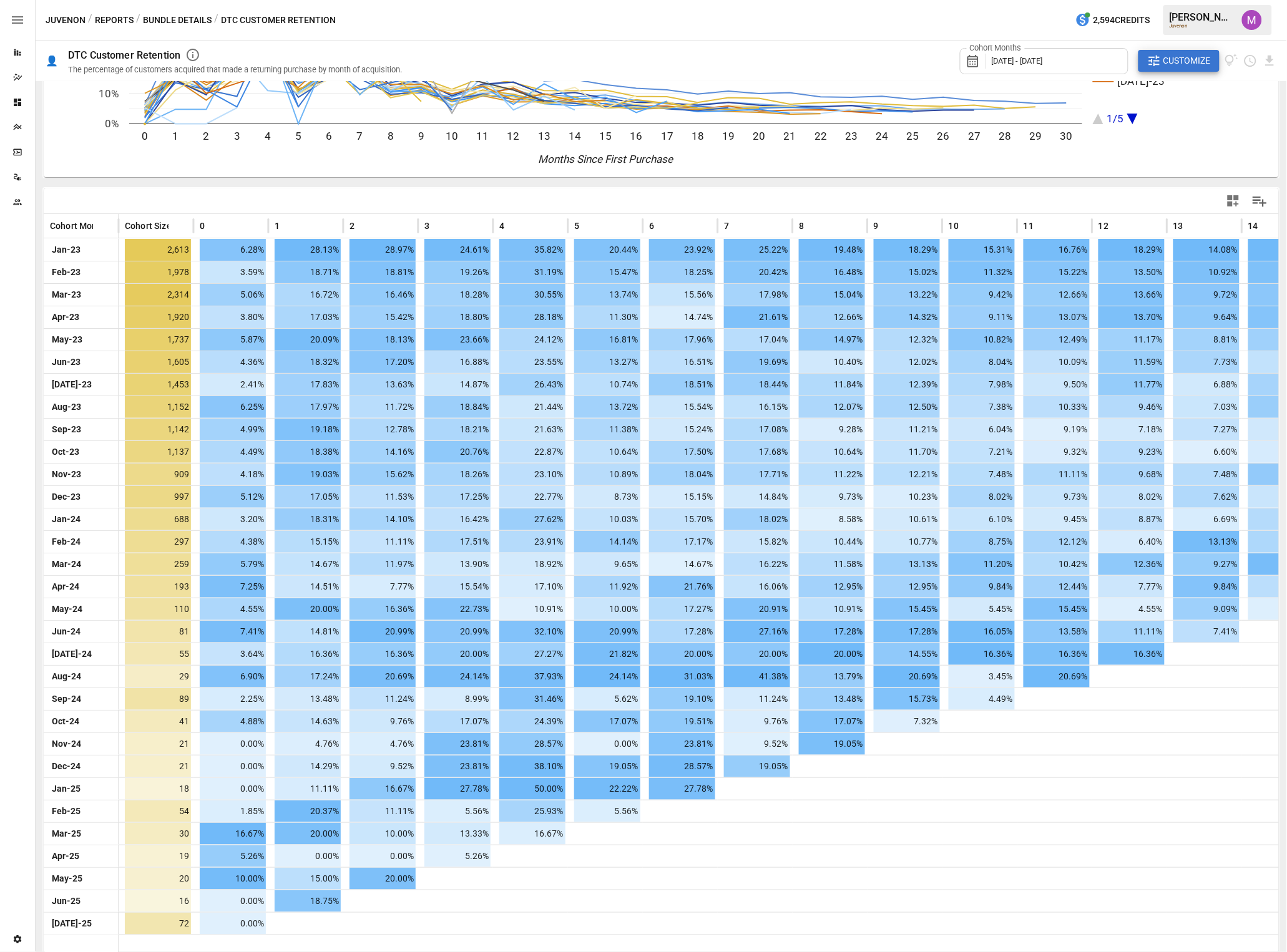
click at [1072, 63] on span "Customize" at bounding box center [1187, 61] width 47 height 16
